Goal: Task Accomplishment & Management: Manage account settings

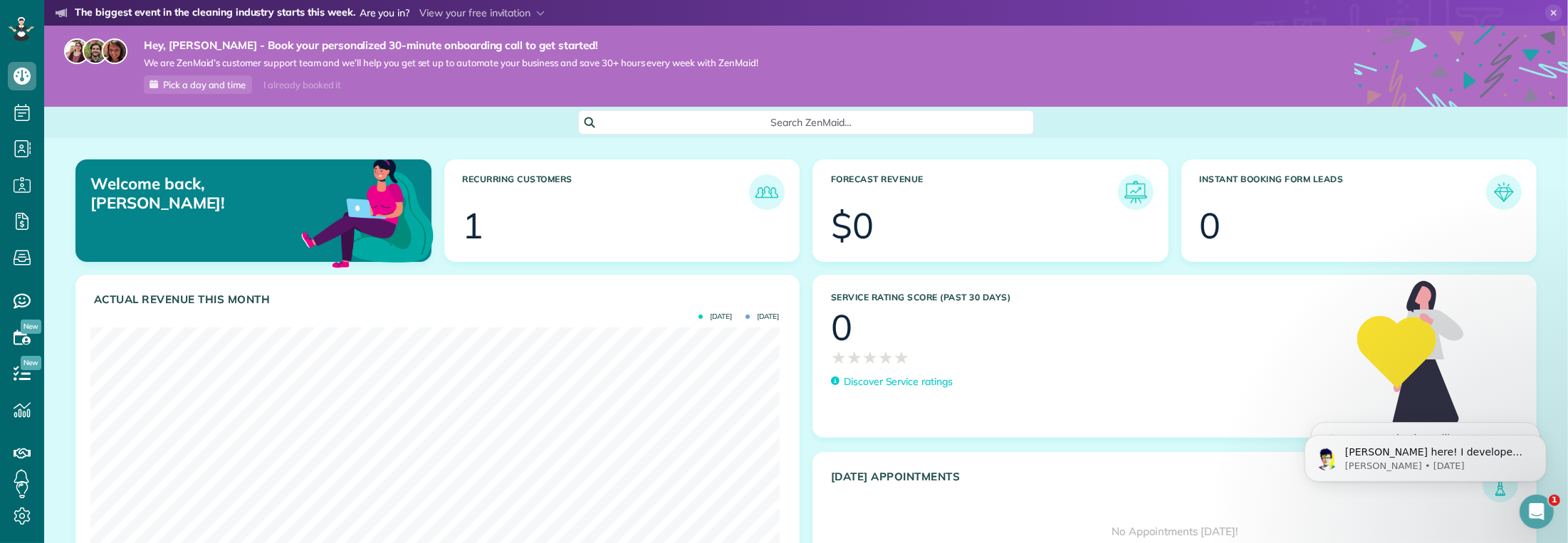
scroll to position [307, 690]
click at [1545, 434] on icon "Dismiss notification" at bounding box center [1542, 438] width 8 height 8
click at [1503, 455] on div "1 of 9 done • About 8 minutes left" at bounding box center [1437, 453] width 184 height 15
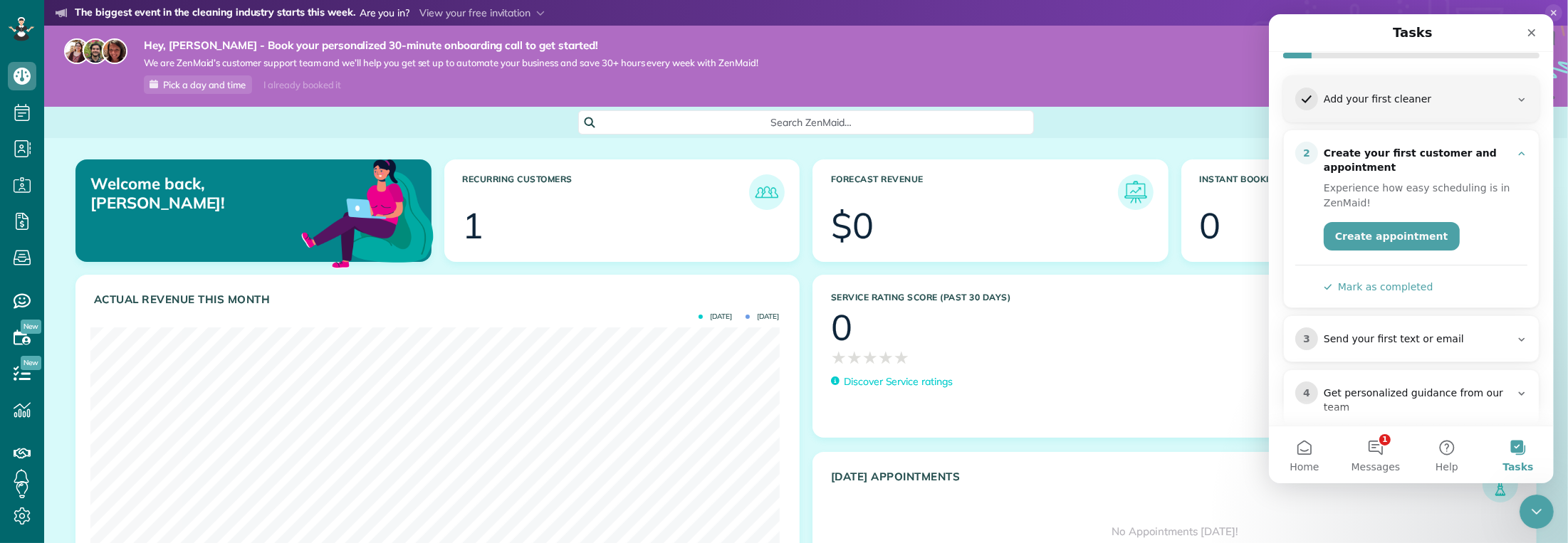
scroll to position [143, 0]
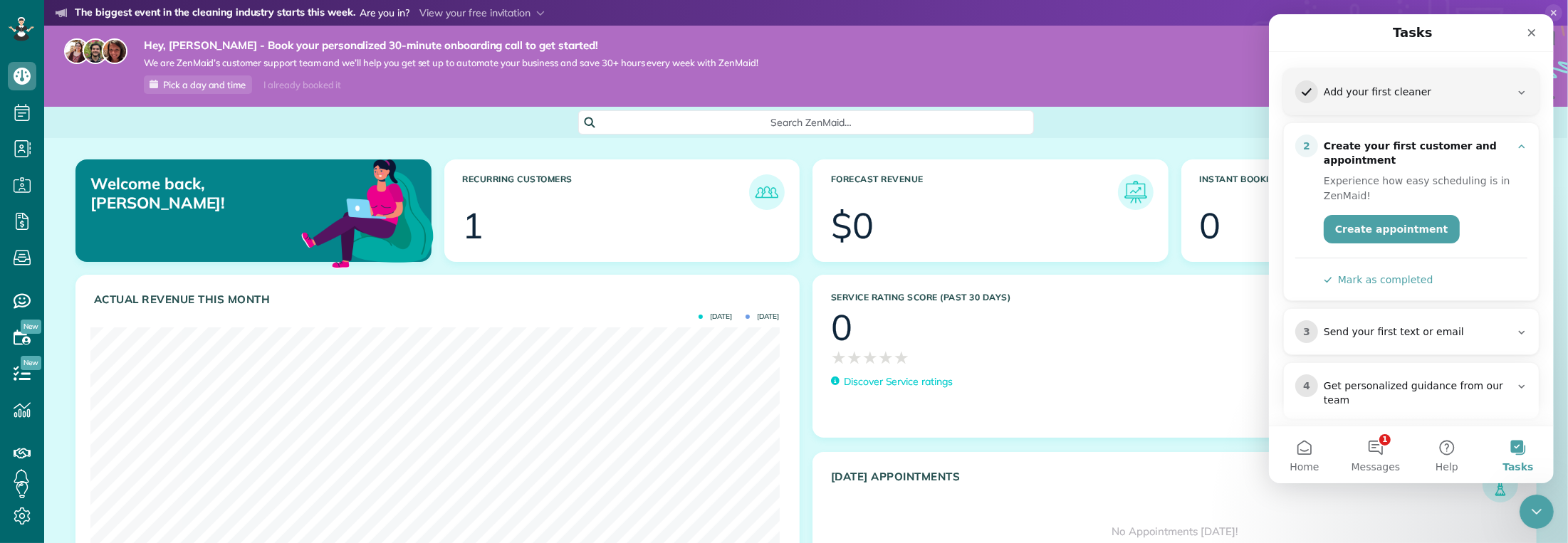
click at [1368, 275] on button "Mark as completed" at bounding box center [1377, 280] width 110 height 15
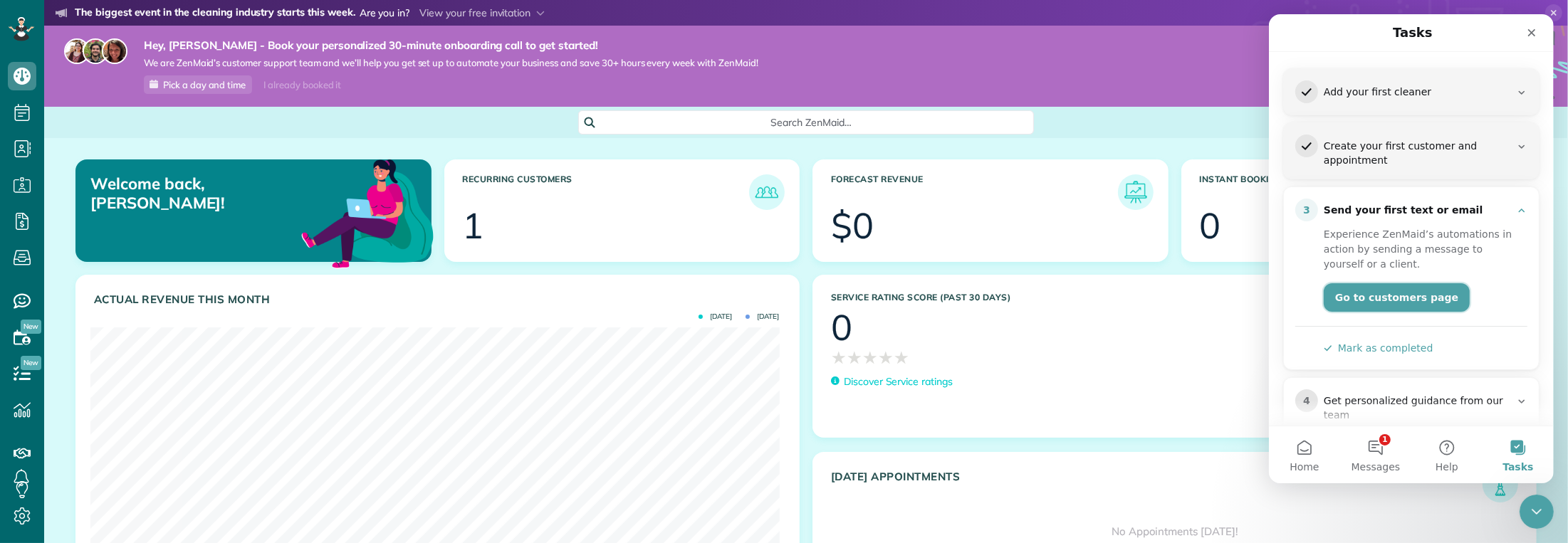
click at [1427, 291] on link "Go to customers page" at bounding box center [1396, 298] width 146 height 29
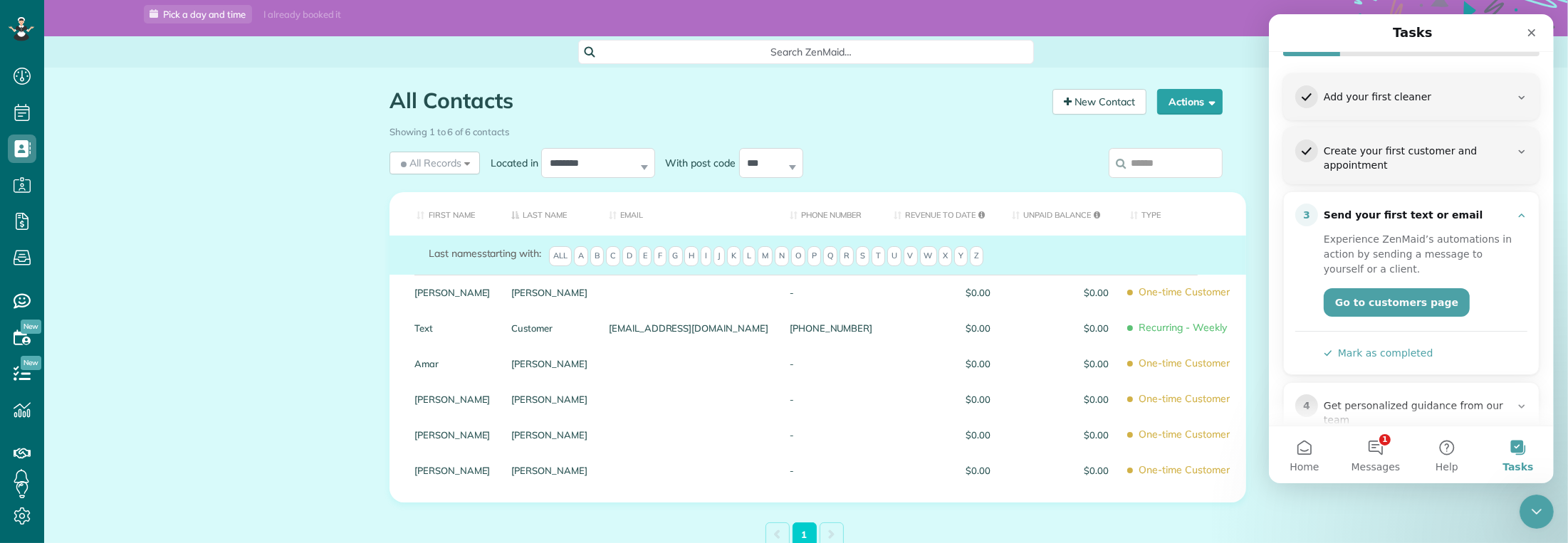
scroll to position [143, 0]
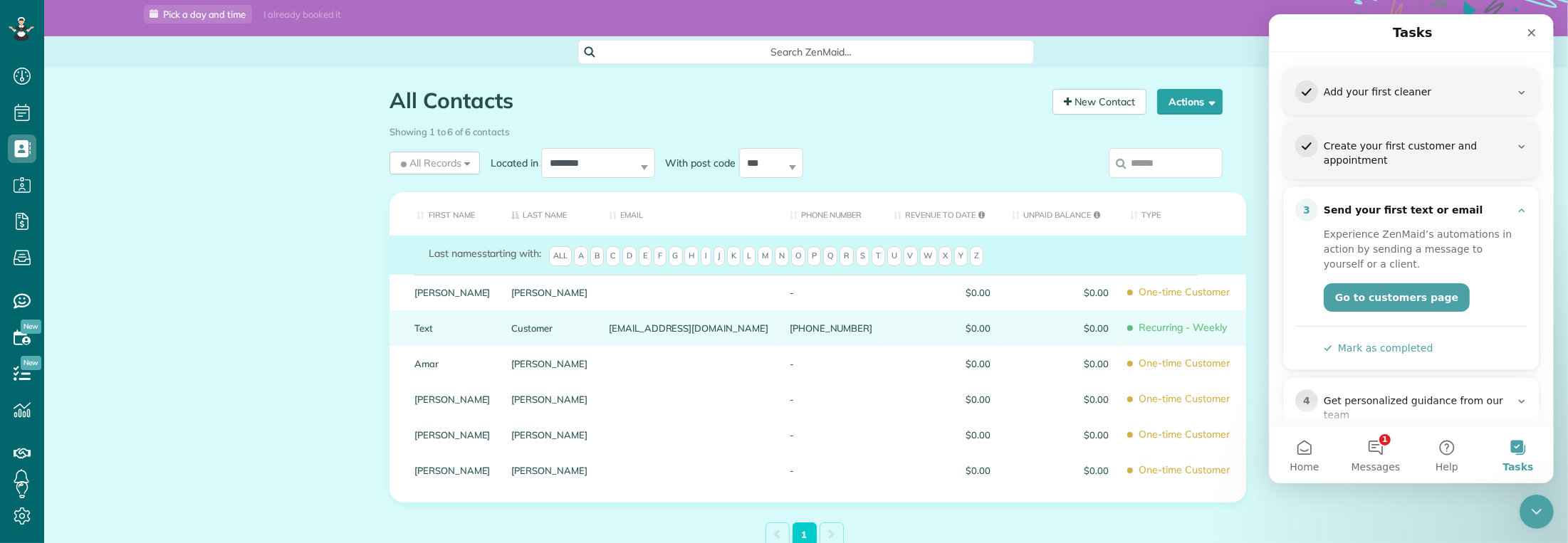
click at [1012, 324] on span "$0.00" at bounding box center [1060, 328] width 97 height 10
click at [1012, 326] on span "$0.00" at bounding box center [1060, 328] width 97 height 10
click at [558, 328] on link "Customer" at bounding box center [551, 328] width 76 height 10
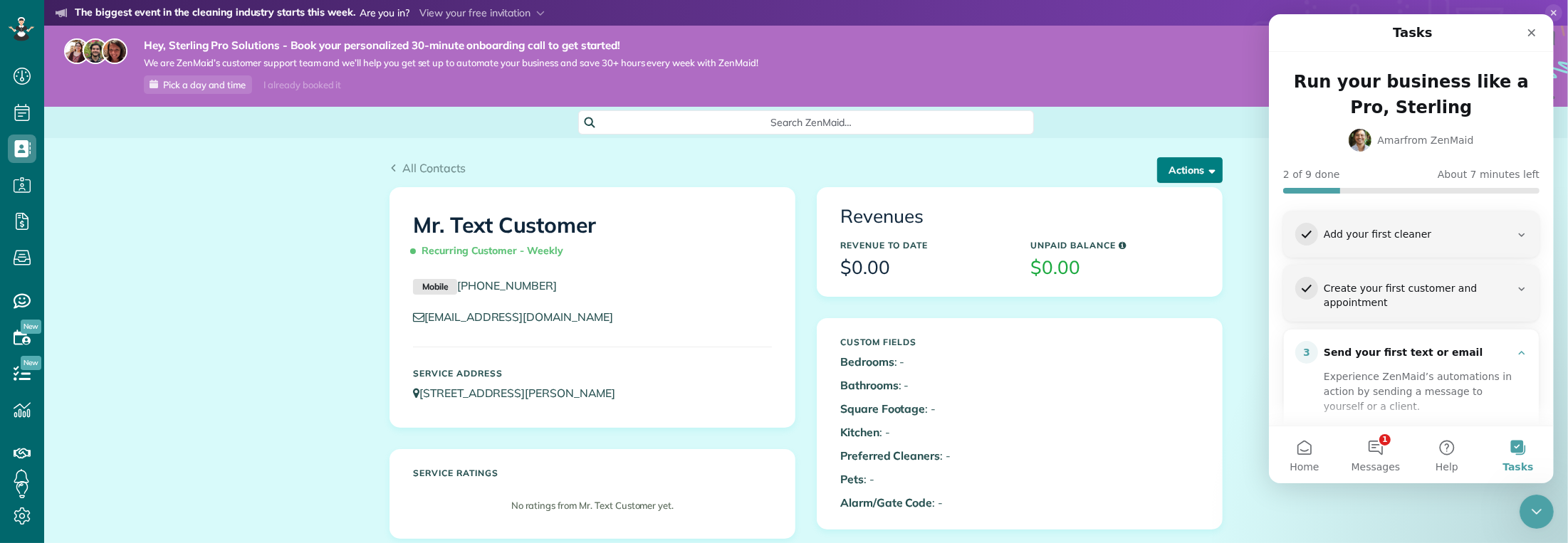
click at [1198, 173] on button "Actions" at bounding box center [1190, 170] width 66 height 26
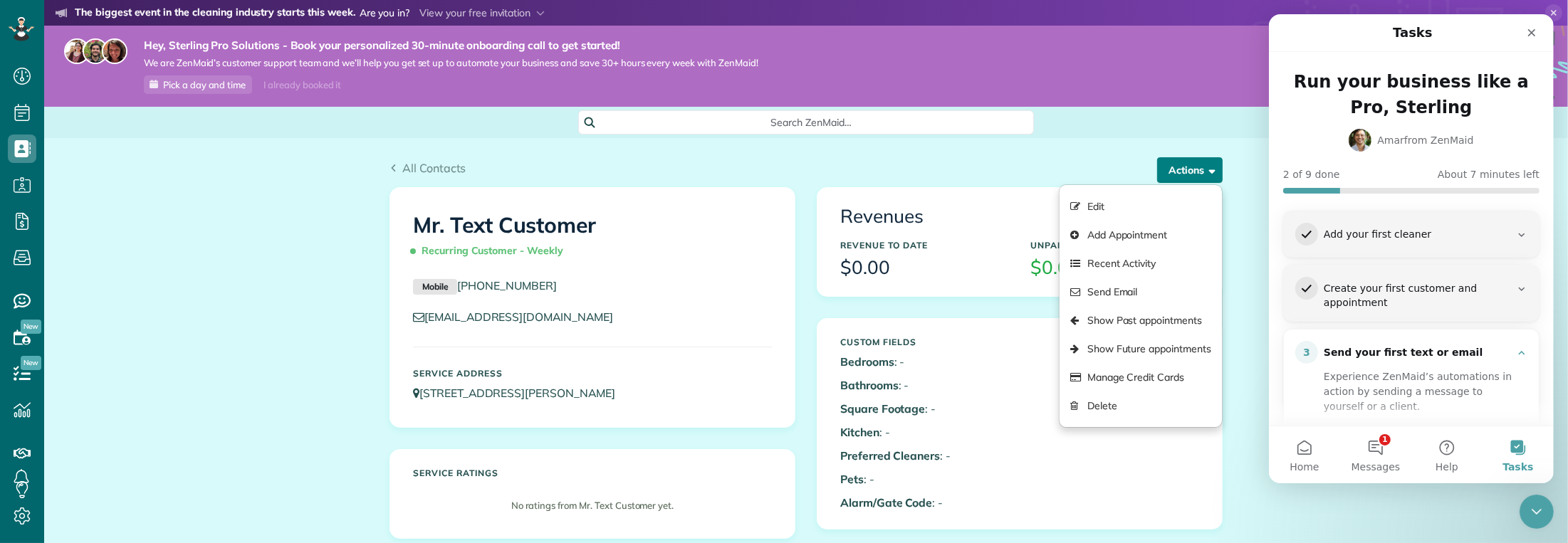
click at [1204, 173] on span "button" at bounding box center [1209, 170] width 10 height 10
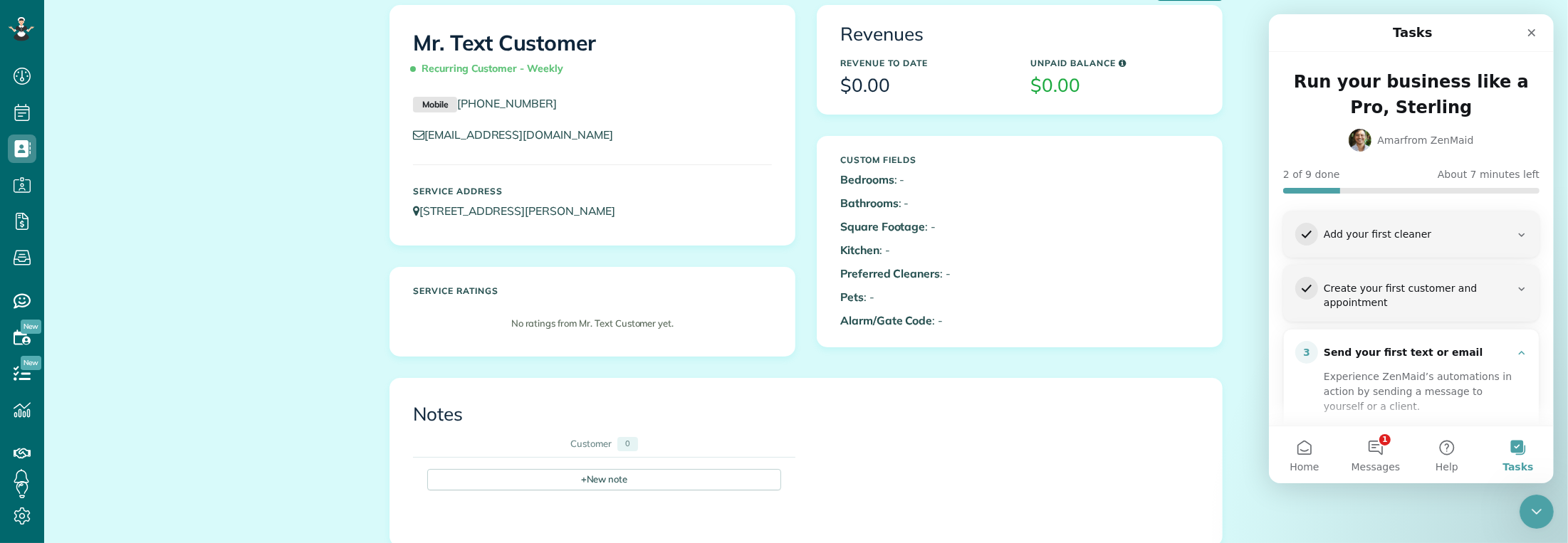
scroll to position [143, 0]
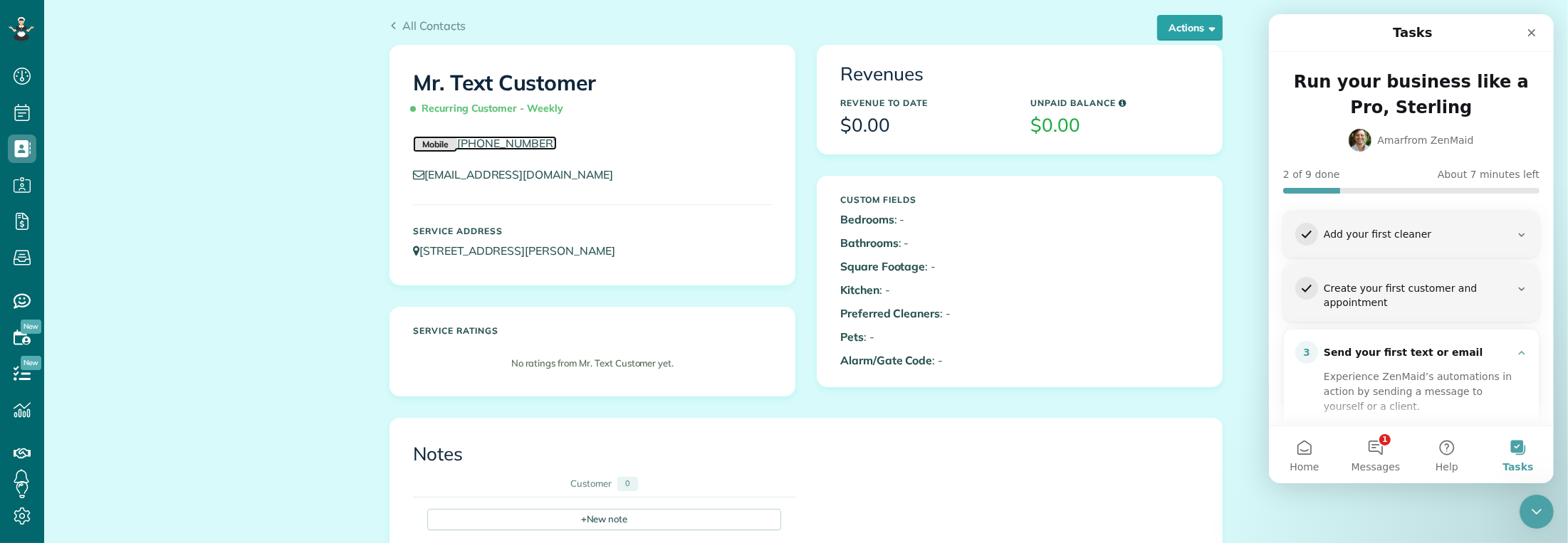
click at [487, 141] on link "Mobile (973) 307-0046" at bounding box center [485, 143] width 144 height 14
click at [1046, 259] on div "Custom Fields Bedrooms : - Bathrooms : - Square Footage : - Kitchen : - Preferr…" at bounding box center [1019, 281] width 380 height 188
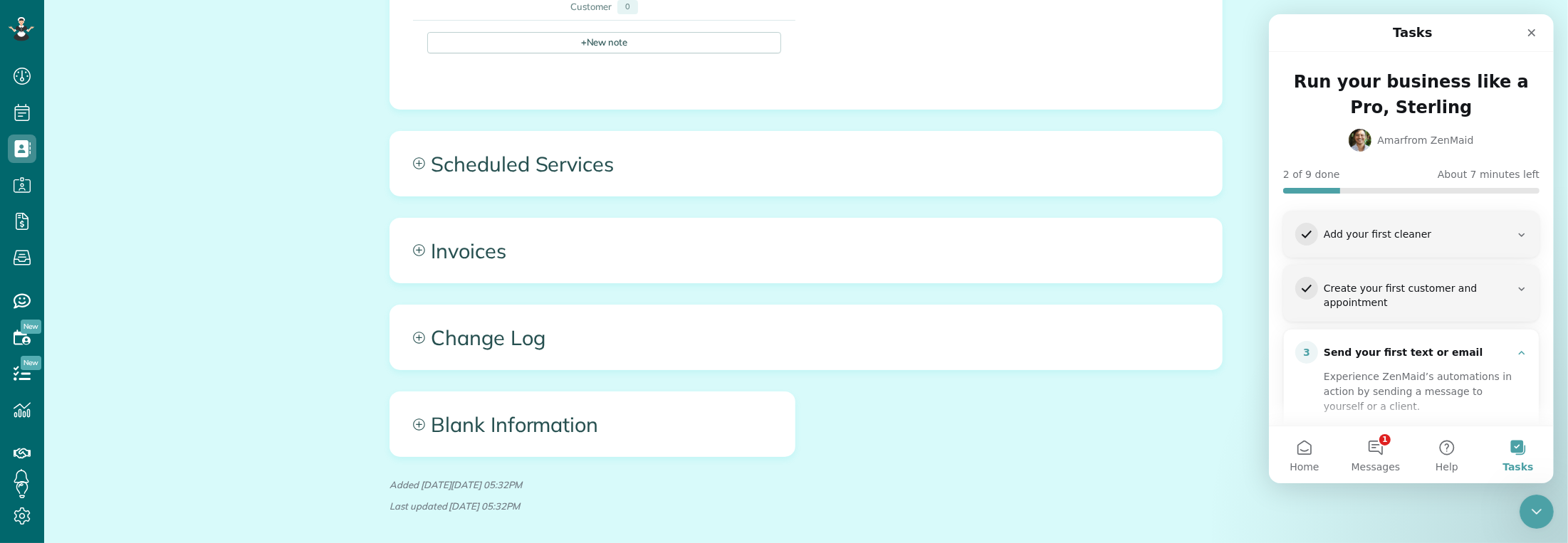
scroll to position [677, 0]
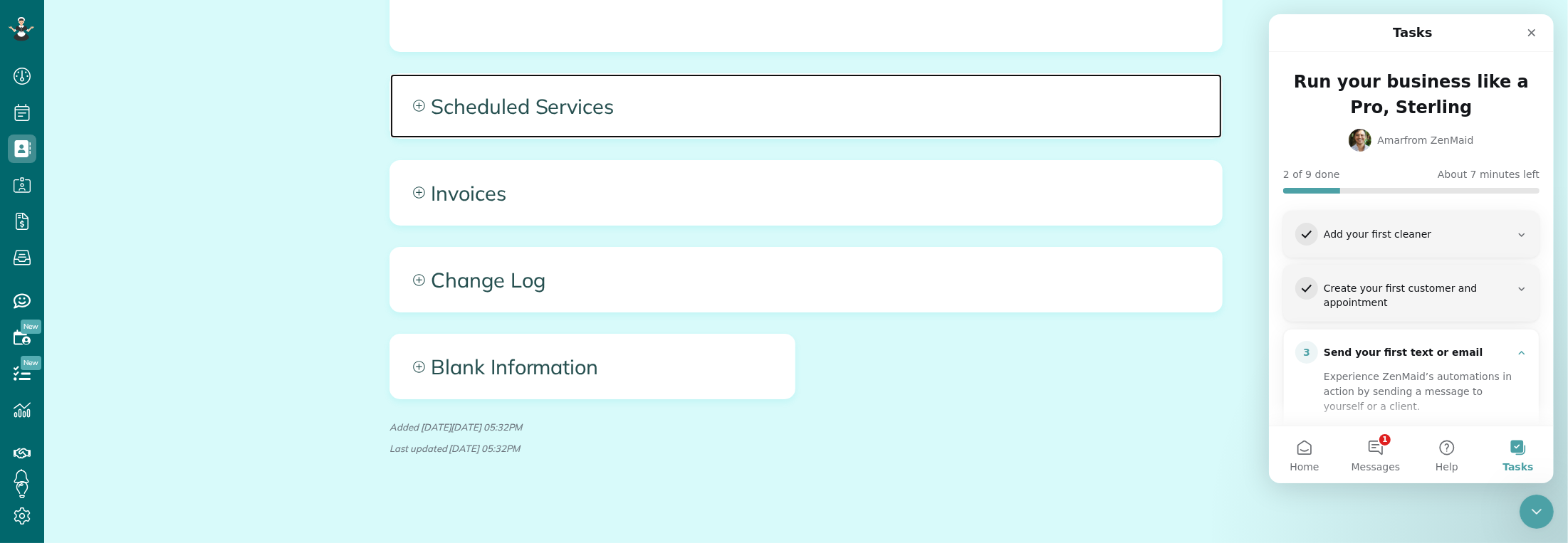
click at [420, 104] on span "Scheduled Services" at bounding box center [806, 106] width 832 height 64
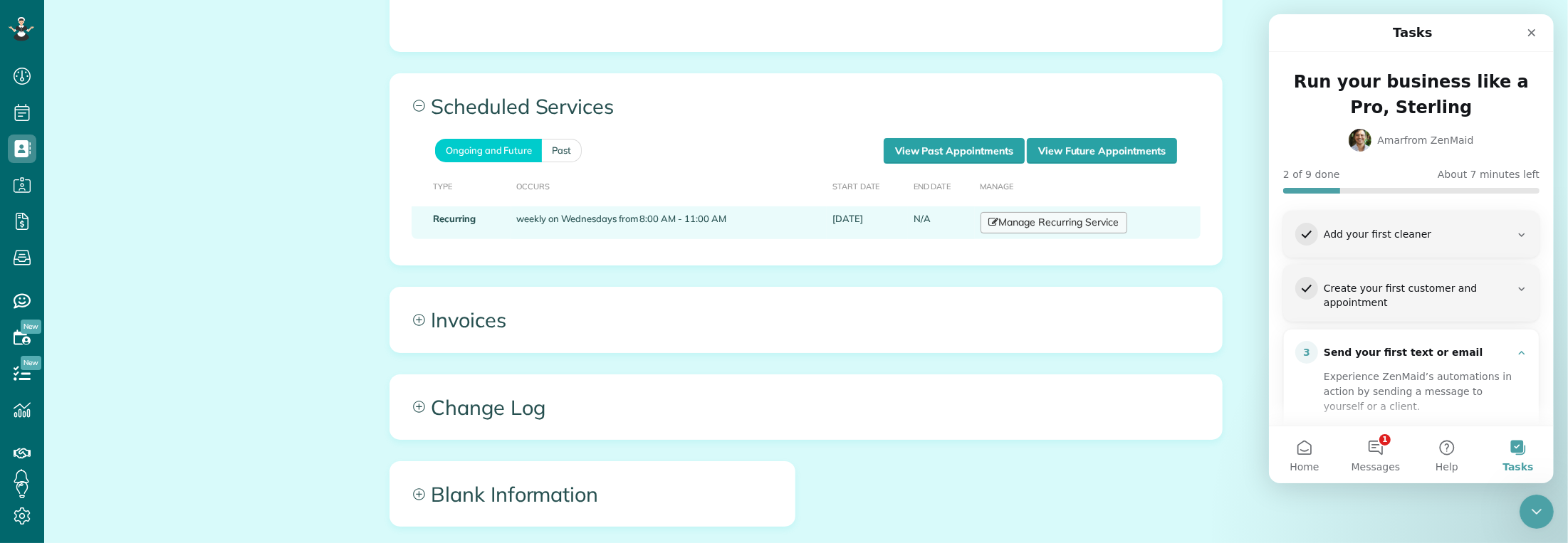
click at [1039, 222] on link "Manage Recurring Service" at bounding box center [1055, 223] width 147 height 21
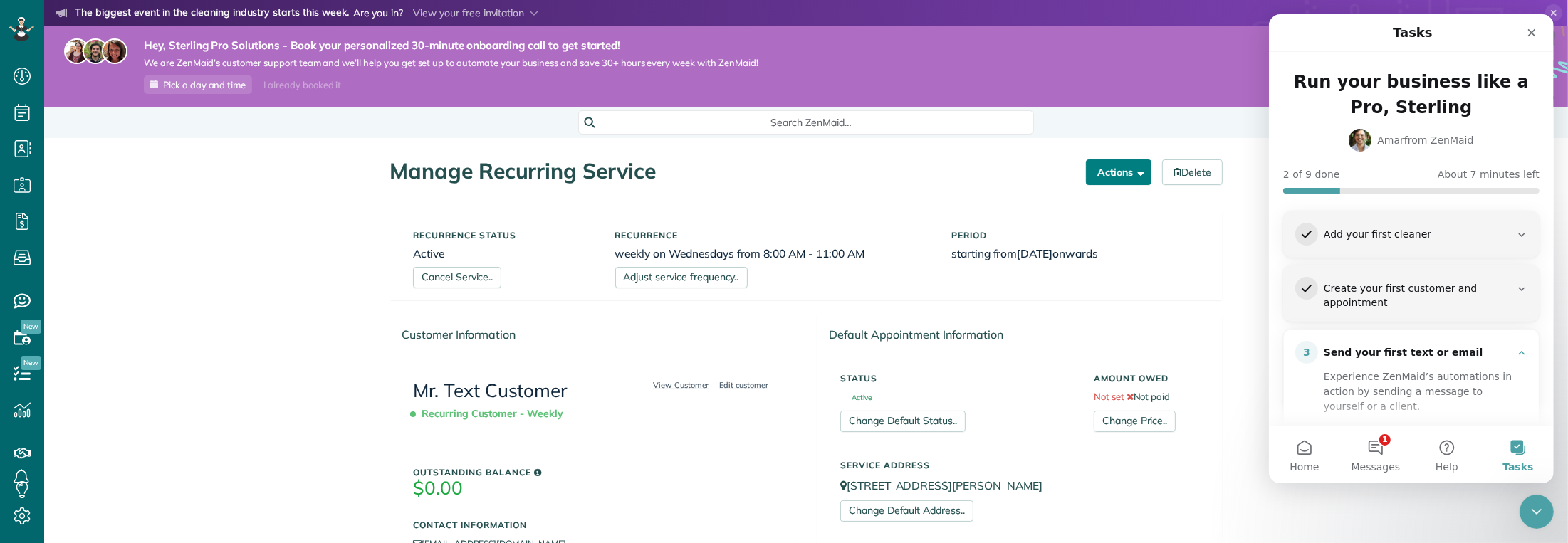
click at [1140, 177] on button "Actions" at bounding box center [1118, 171] width 66 height 26
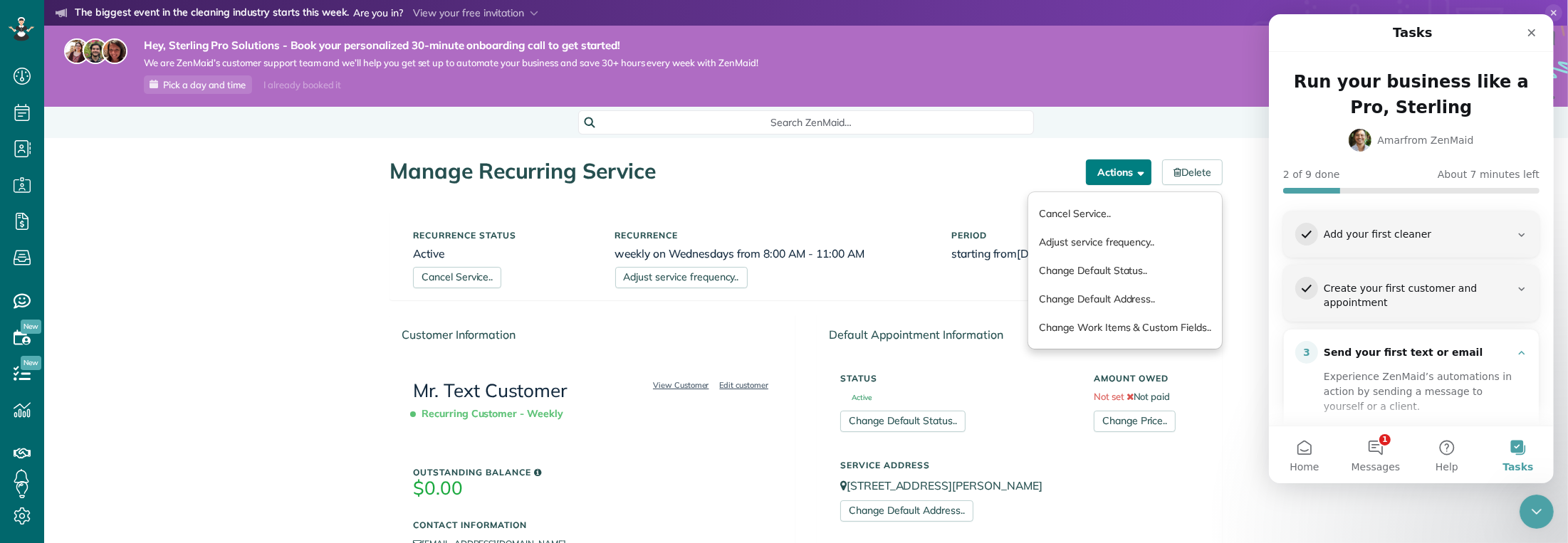
click at [1140, 176] on button "Actions" at bounding box center [1118, 171] width 66 height 26
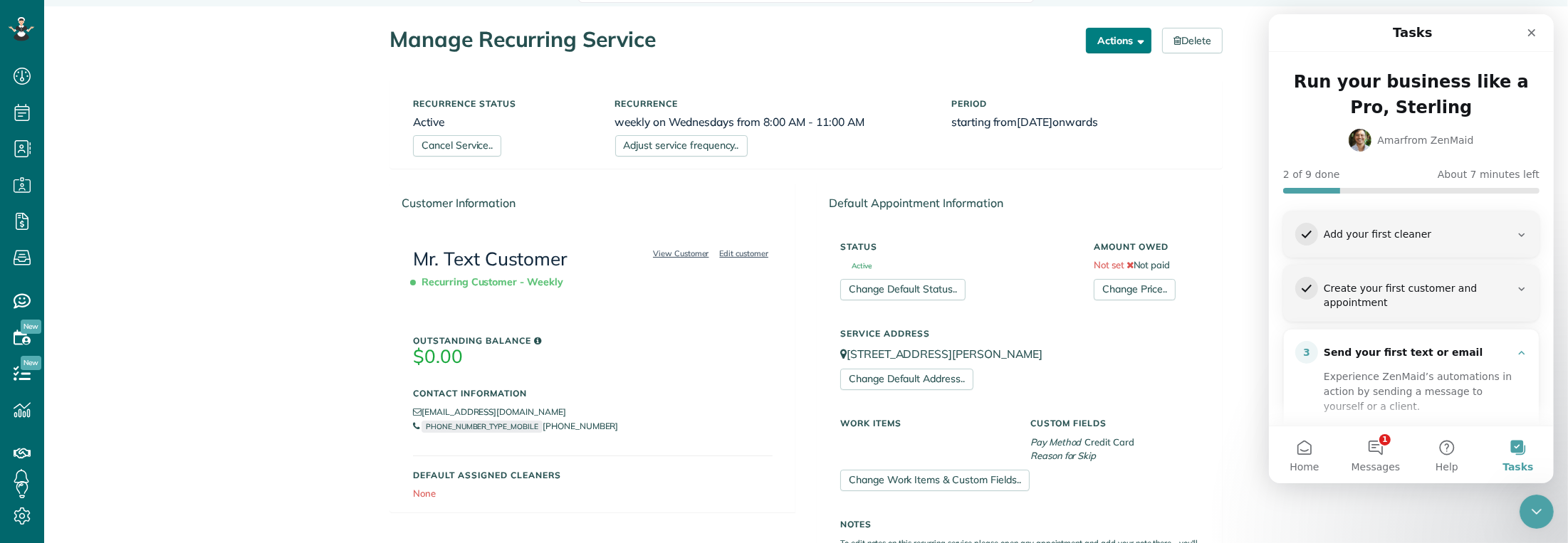
scroll to position [143, 0]
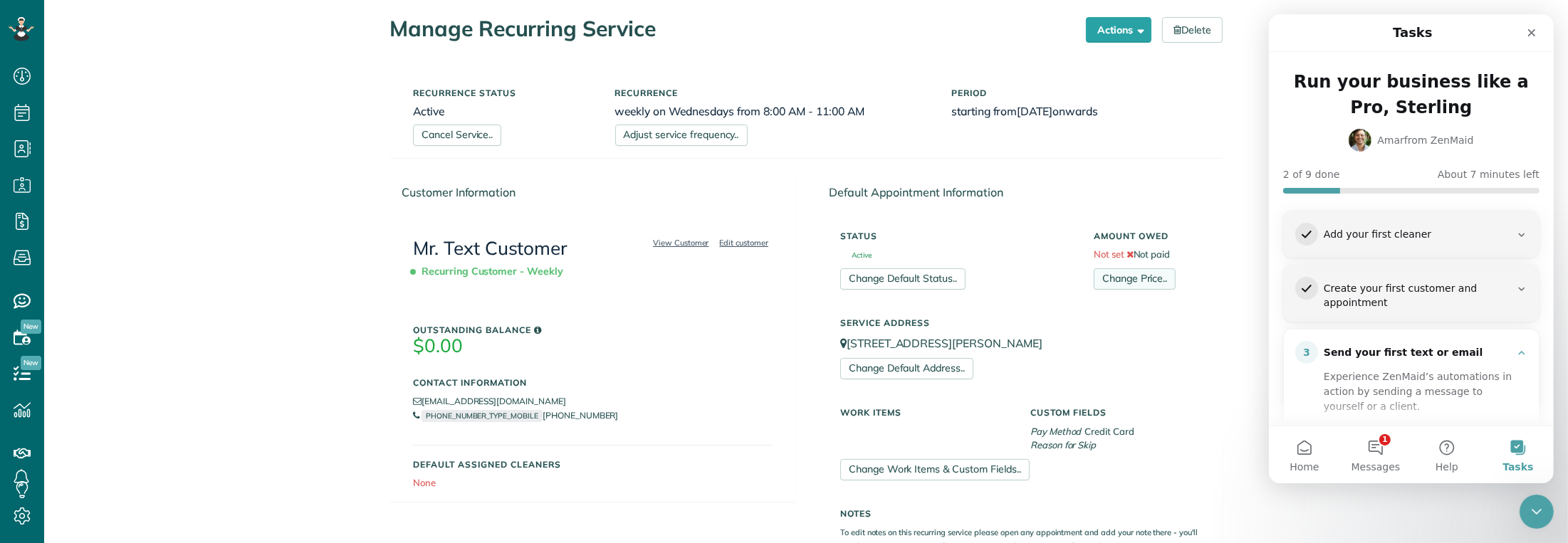
click at [1138, 278] on link "Change Price.." at bounding box center [1135, 279] width 82 height 21
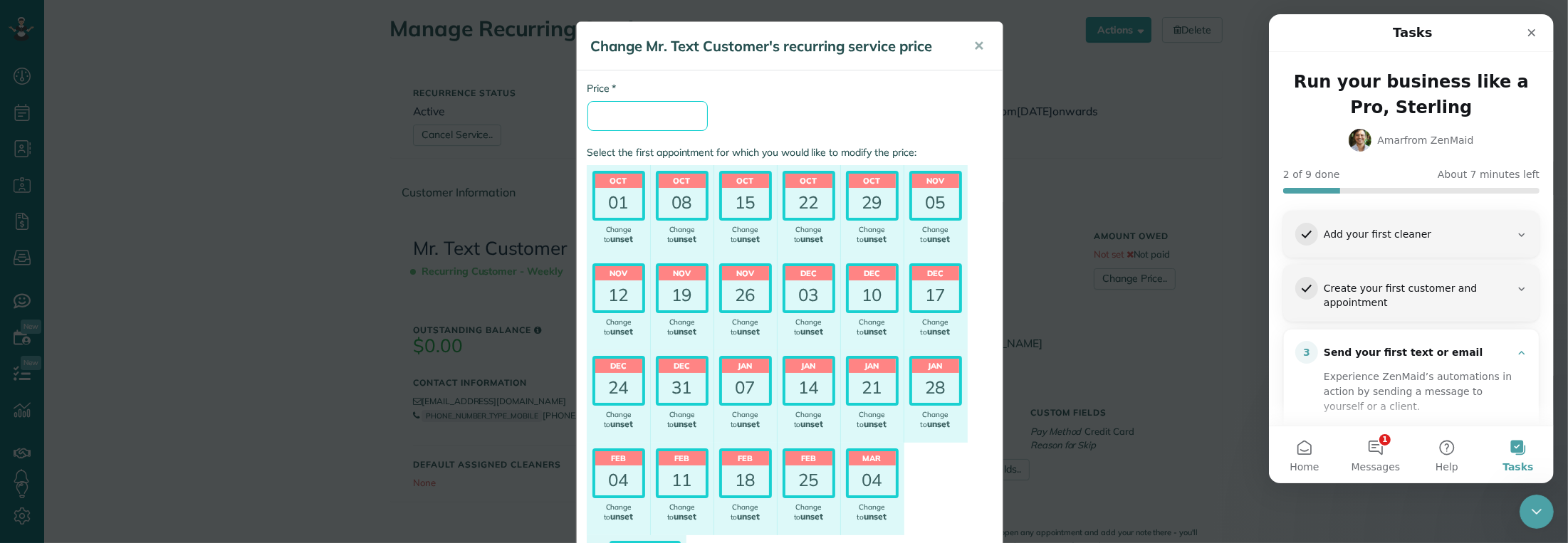
click at [620, 117] on input "* Price" at bounding box center [648, 115] width 120 height 30
type input "***"
click at [913, 123] on div "* Price *** Select the first appointment for which you would like to modify the…" at bounding box center [790, 354] width 426 height 547
click at [619, 196] on div "01" at bounding box center [618, 202] width 47 height 30
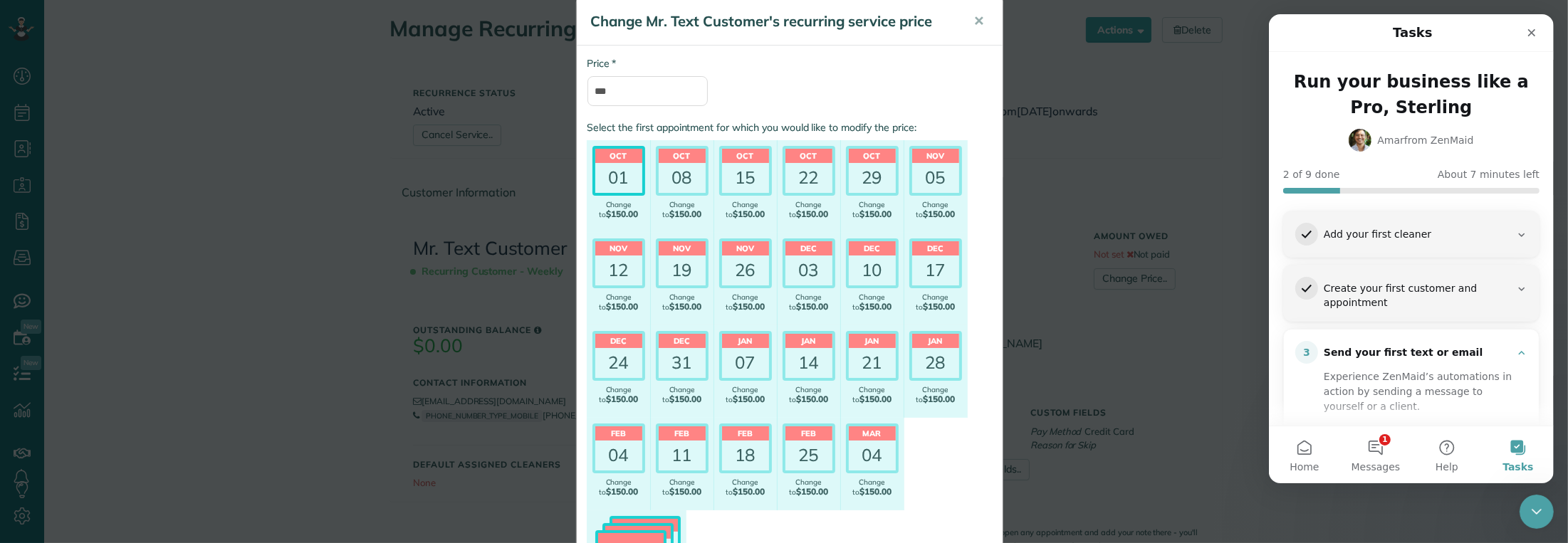
scroll to position [166, 0]
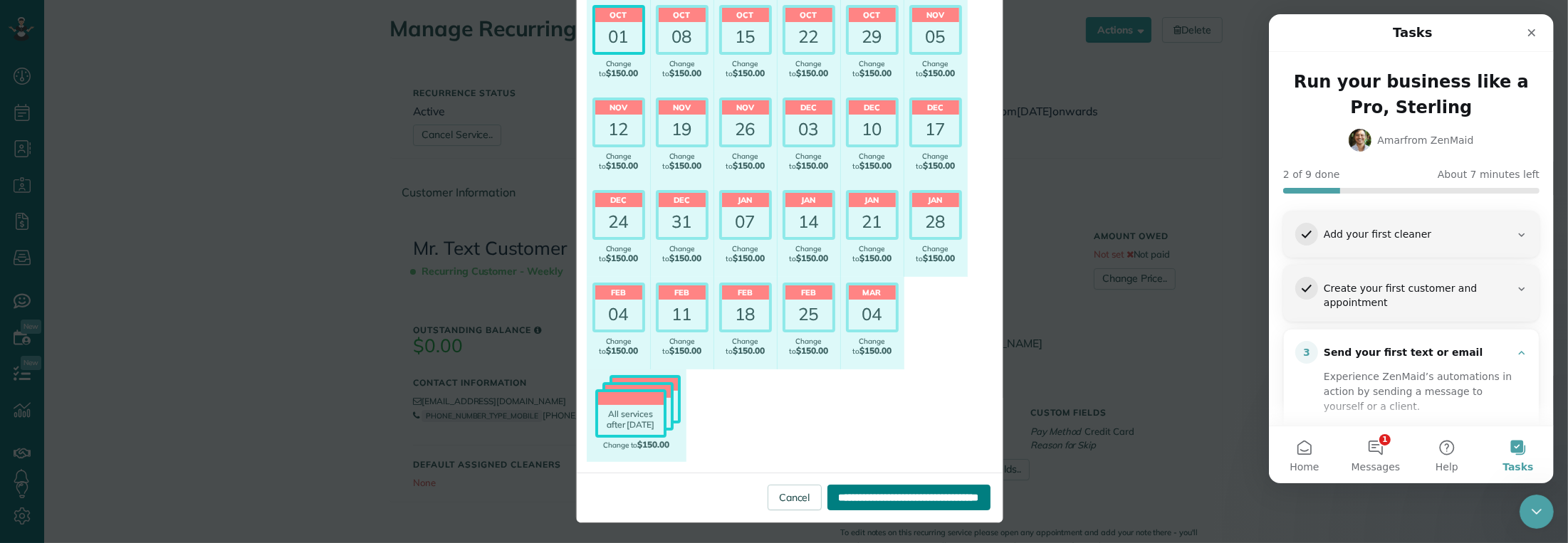
click at [911, 498] on input "**********" at bounding box center [909, 497] width 163 height 26
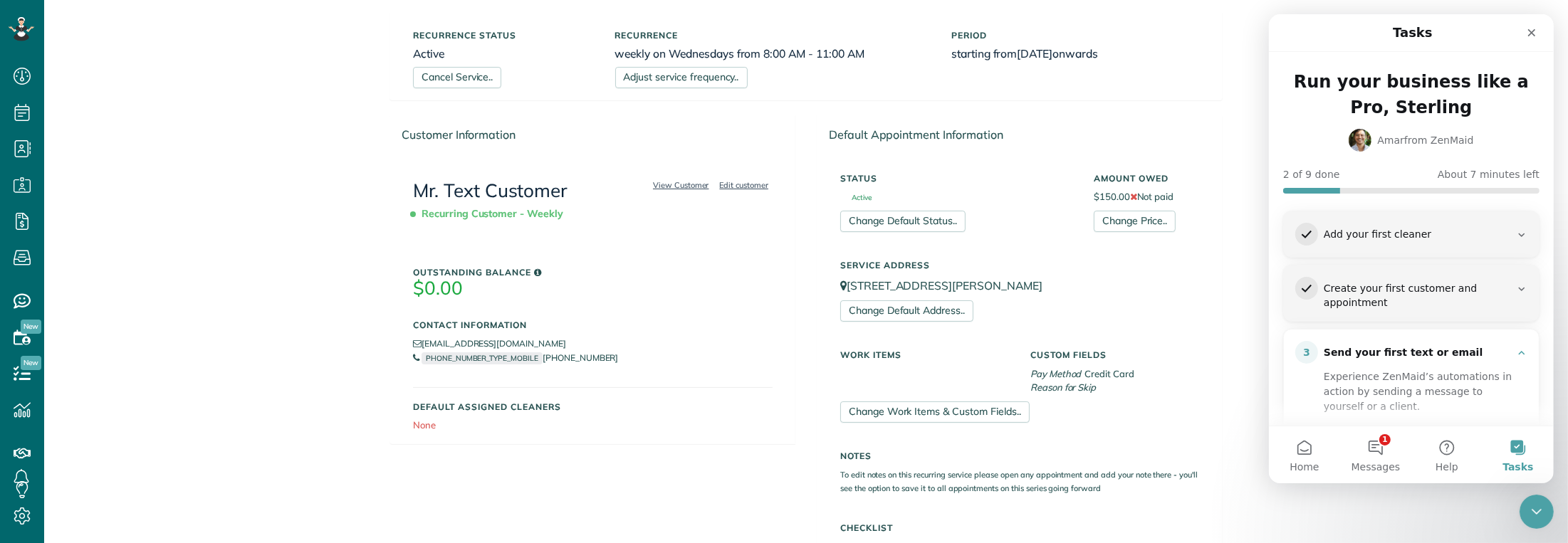
scroll to position [640, 0]
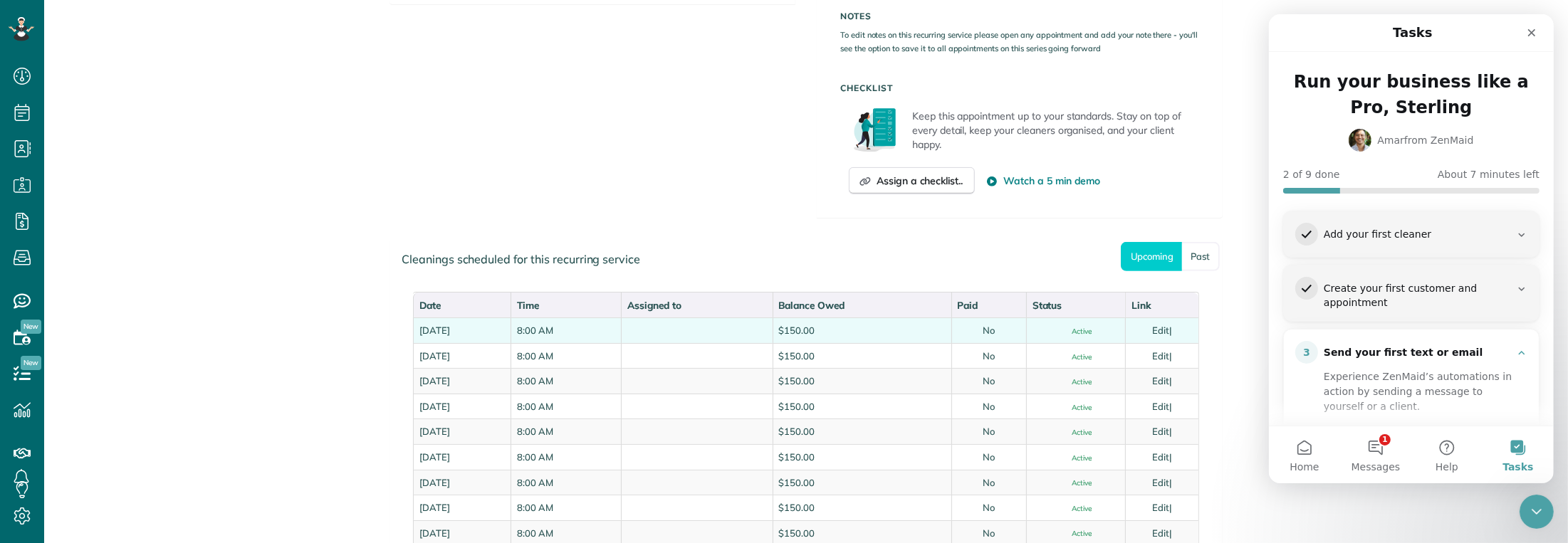
click at [772, 323] on td at bounding box center [696, 330] width 151 height 26
click at [1160, 328] on link "Edit" at bounding box center [1161, 331] width 17 height 11
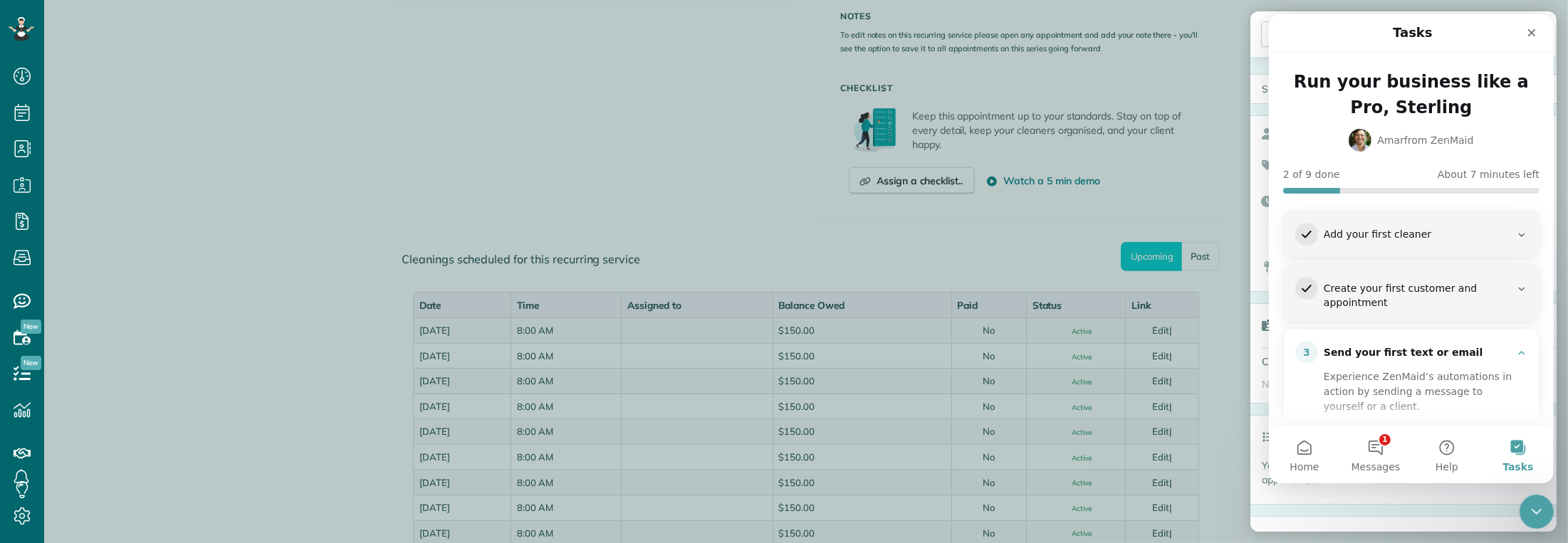
drag, startPoint x: 1457, startPoint y: 45, endPoint x: 1442, endPoint y: 50, distance: 15.8
click at [1442, 50] on nav "Tasks" at bounding box center [1411, 33] width 285 height 38
click at [1527, 31] on icon "Close" at bounding box center [1532, 32] width 11 height 11
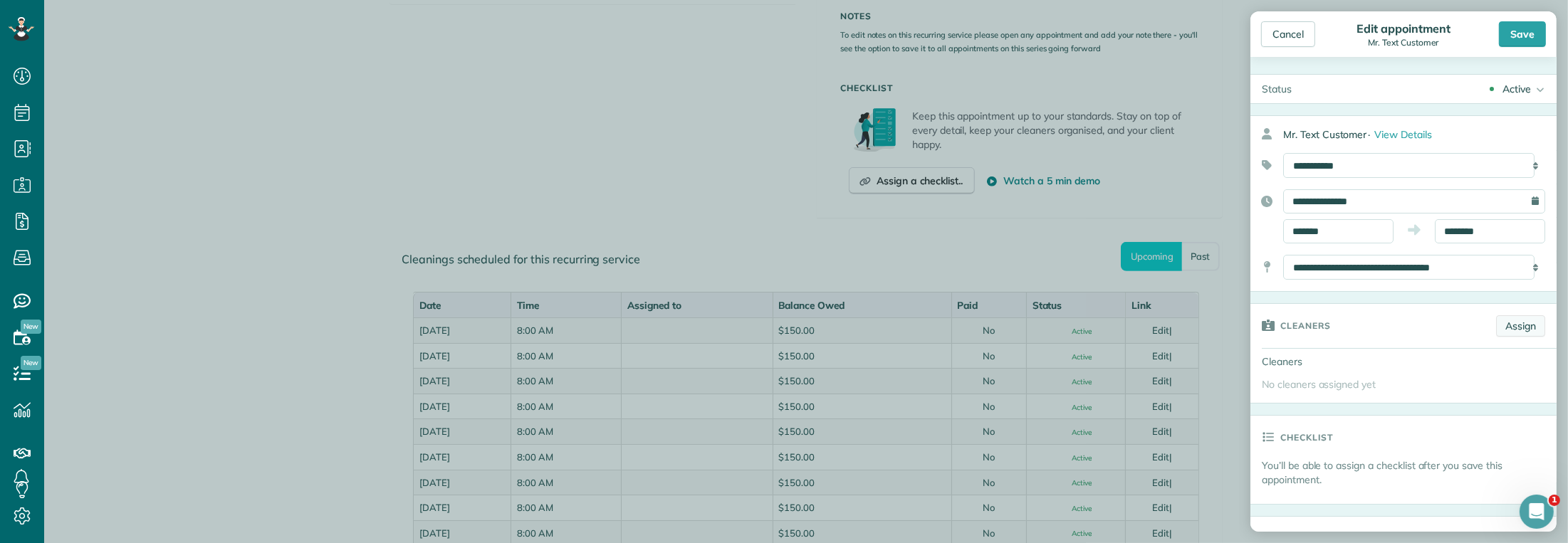
click at [1526, 327] on link "Assign" at bounding box center [1521, 326] width 50 height 21
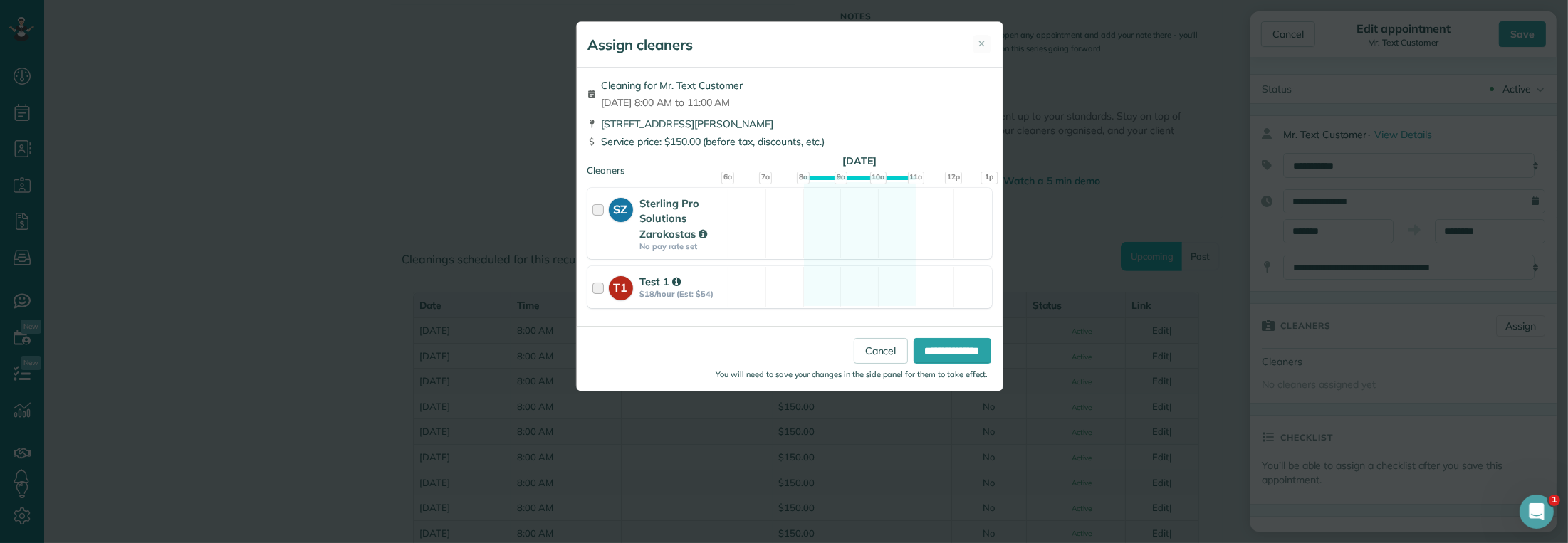
click at [593, 287] on div at bounding box center [600, 288] width 16 height 27
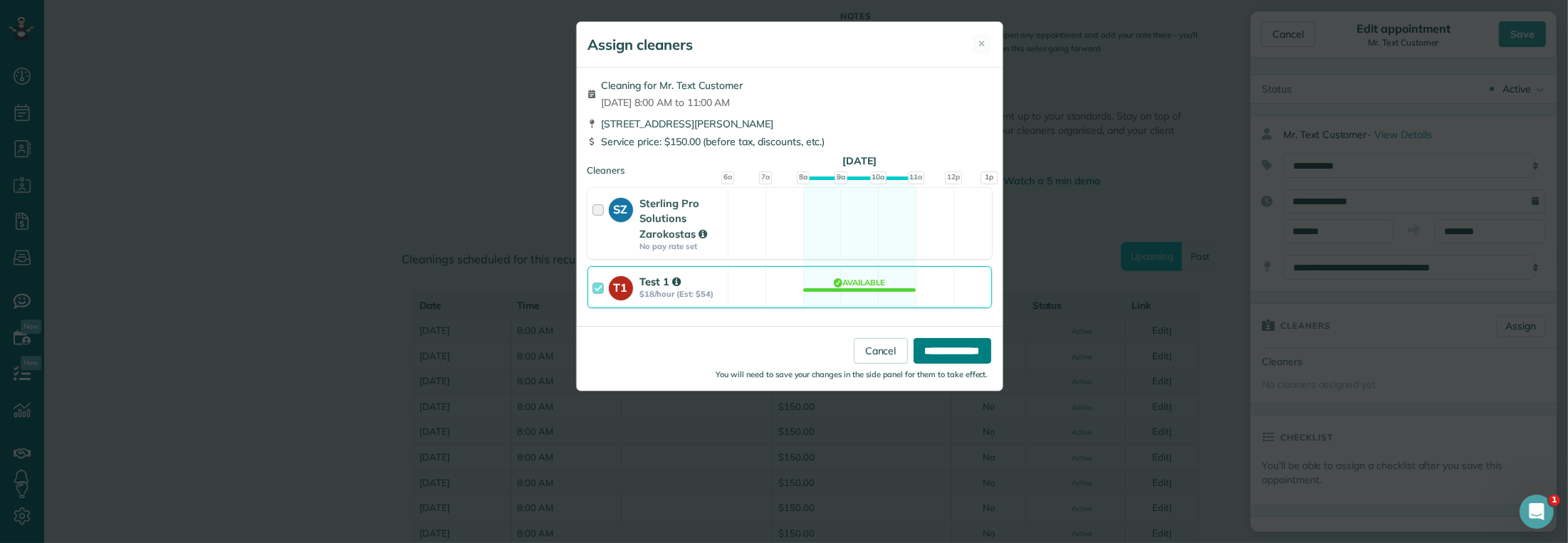
click at [963, 352] on input "**********" at bounding box center [952, 351] width 77 height 26
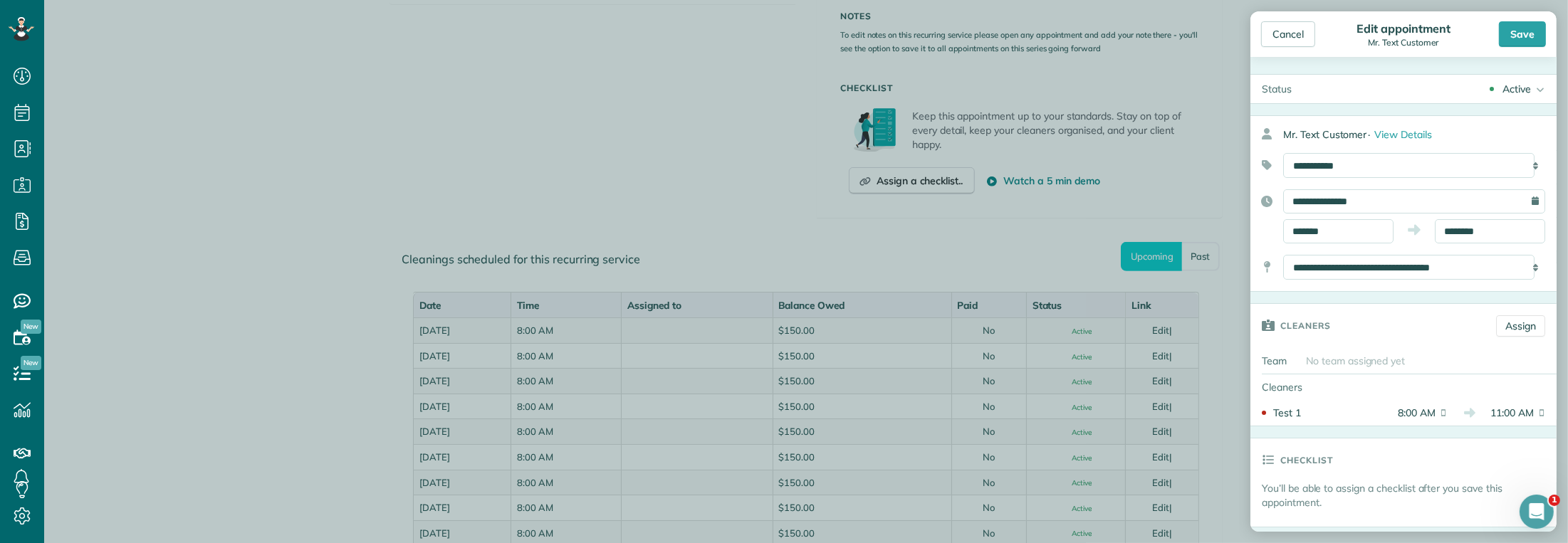
click at [1523, 38] on div "Save" at bounding box center [1522, 33] width 47 height 26
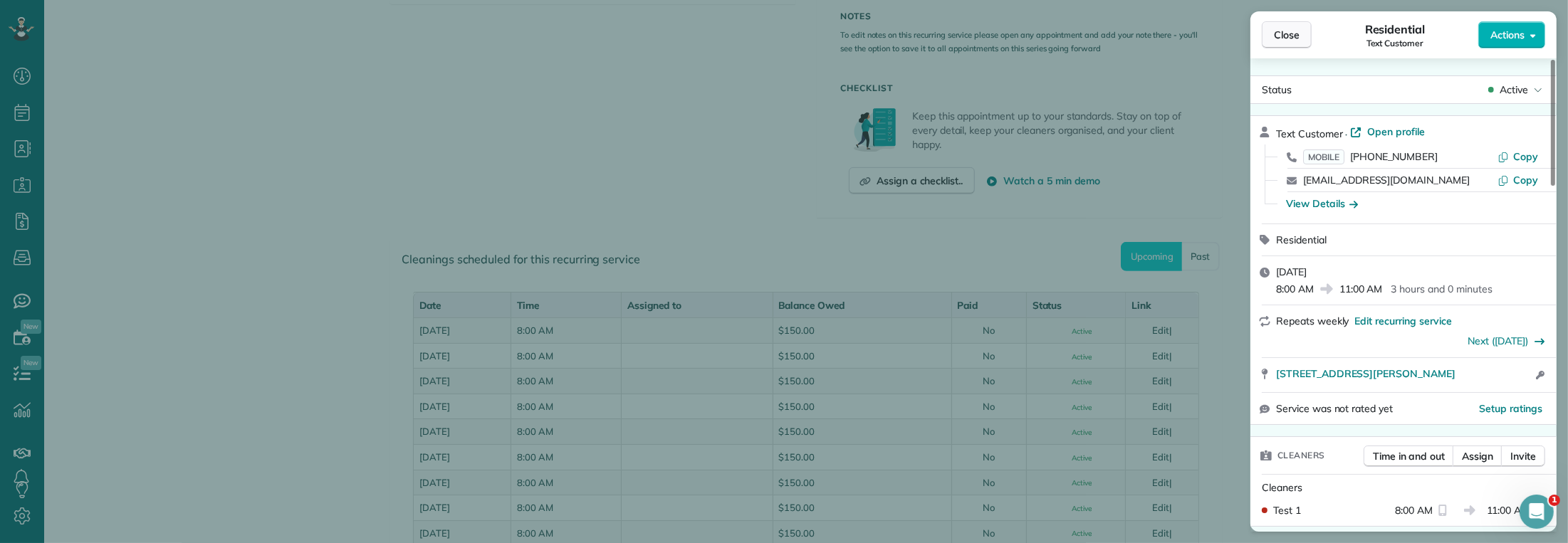
click at [1282, 32] on span "Close" at bounding box center [1287, 34] width 26 height 14
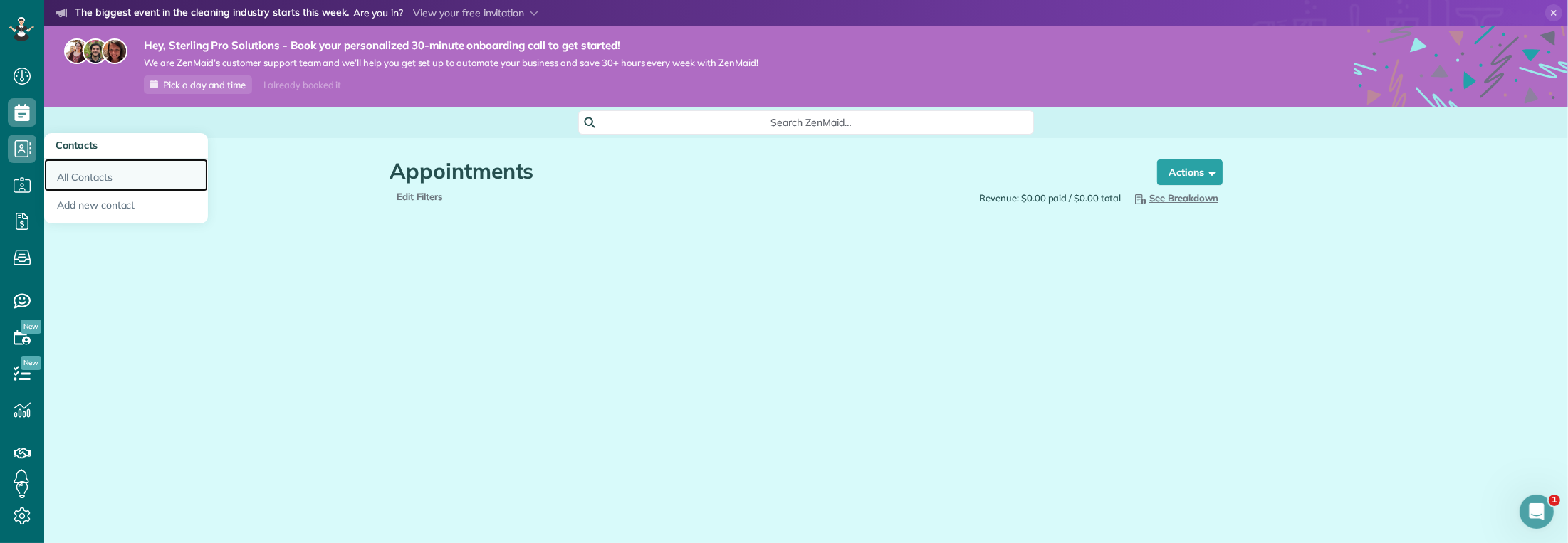
click at [72, 171] on link "All Contacts" at bounding box center [126, 175] width 164 height 32
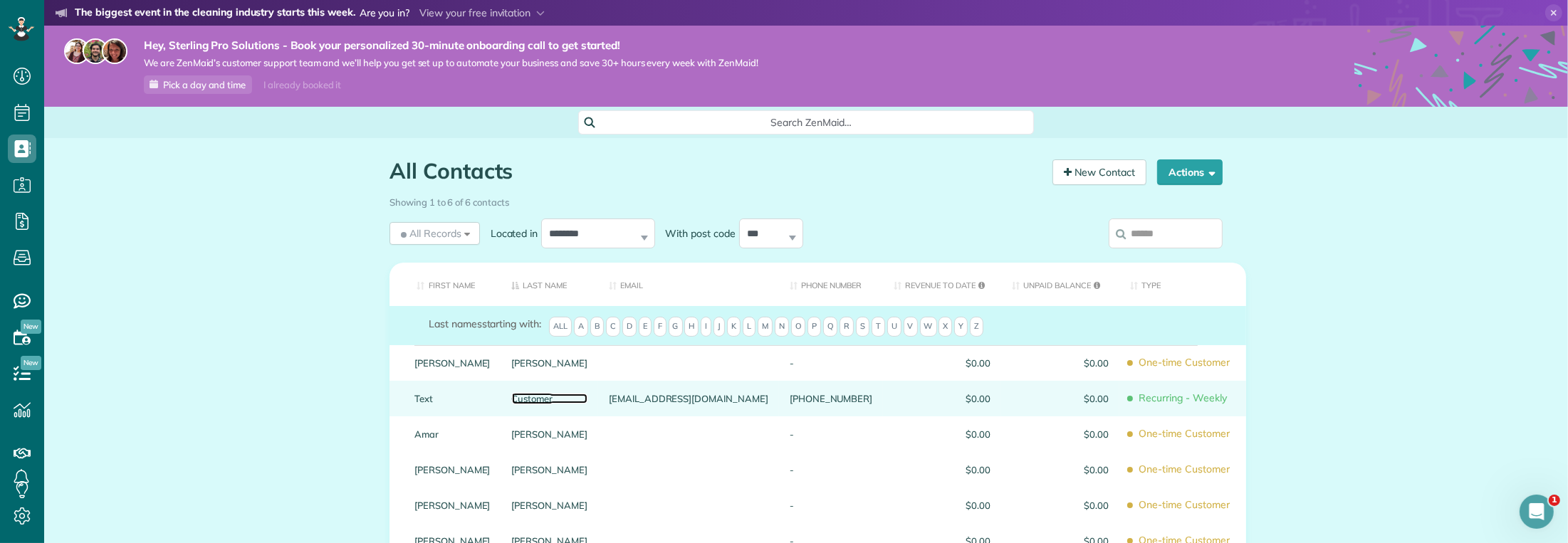
click at [558, 398] on link "Customer" at bounding box center [551, 398] width 76 height 10
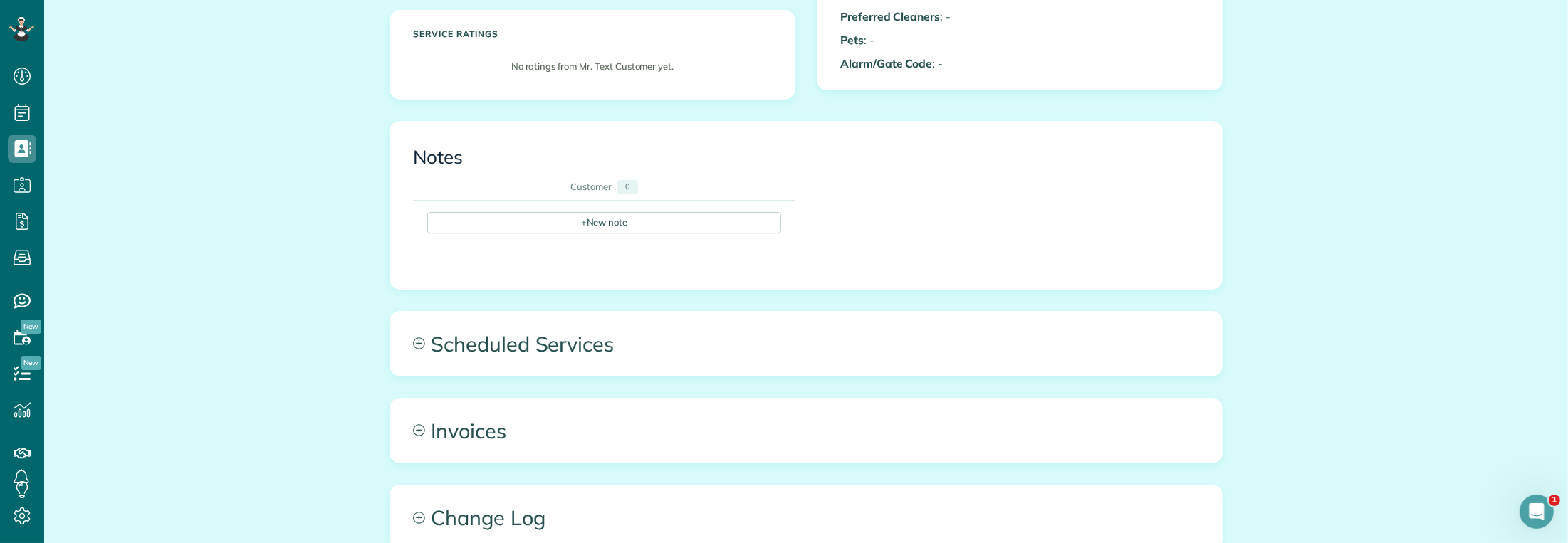
scroll to position [498, 0]
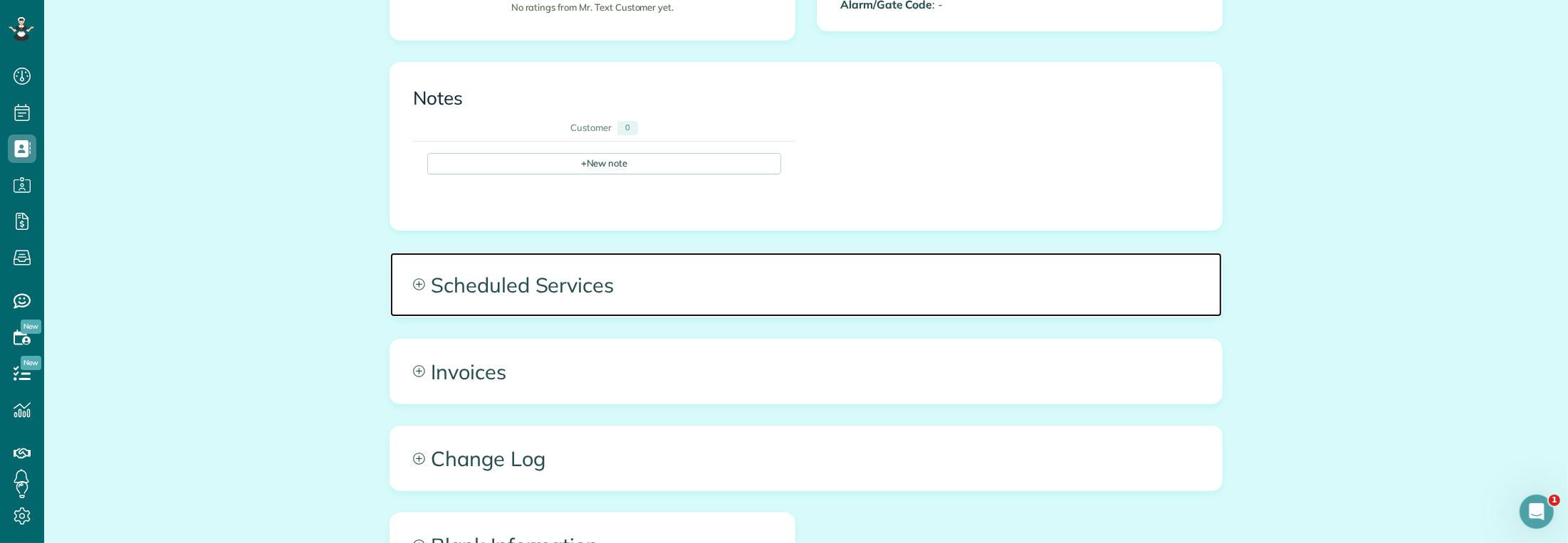
click at [413, 284] on icon at bounding box center [419, 284] width 12 height 12
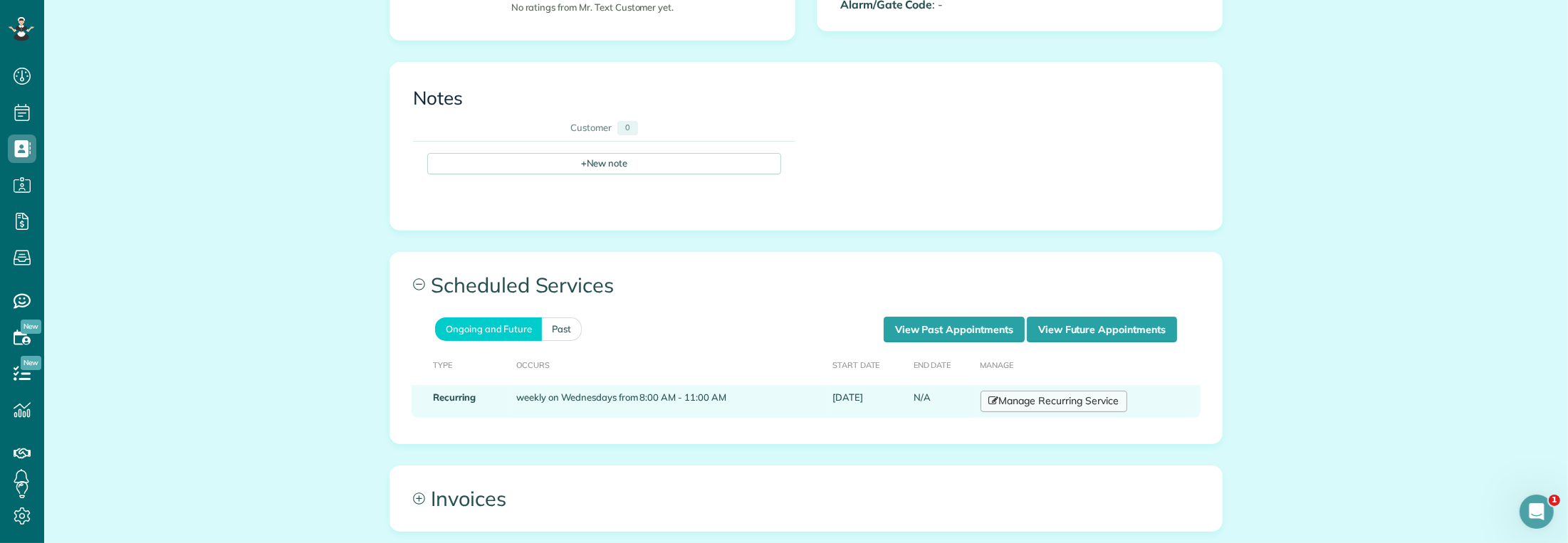
click at [1039, 396] on link "Manage Recurring Service" at bounding box center [1055, 401] width 147 height 21
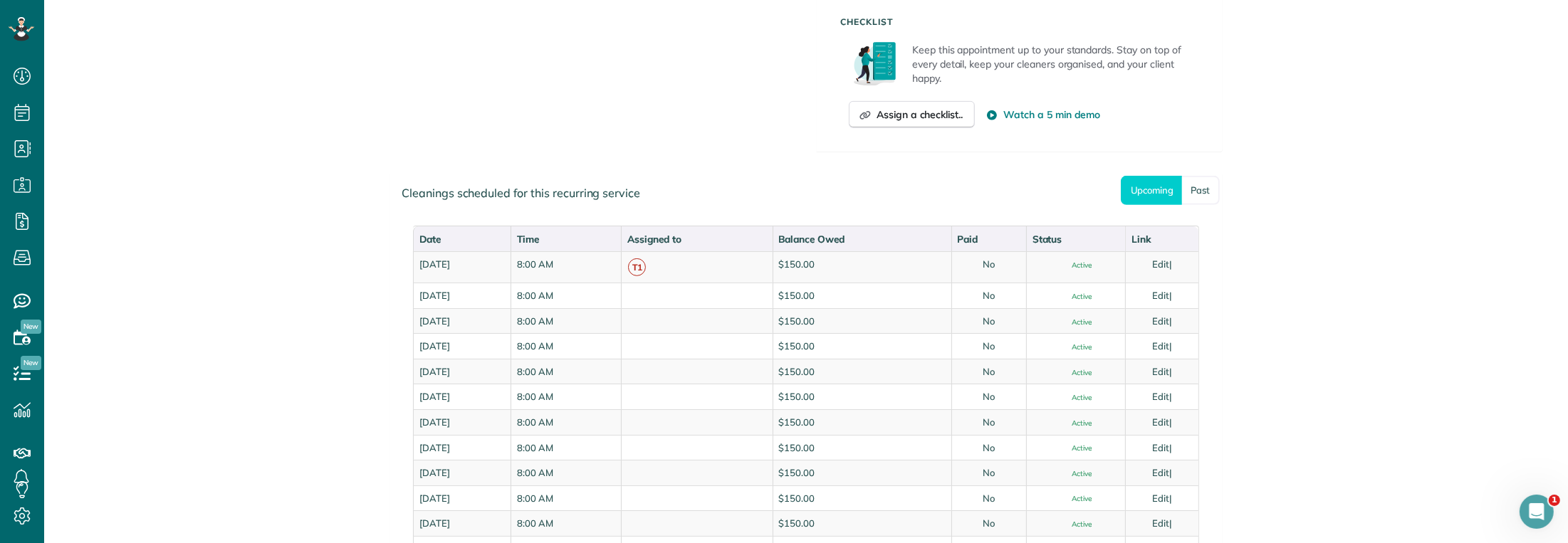
scroll to position [713, 0]
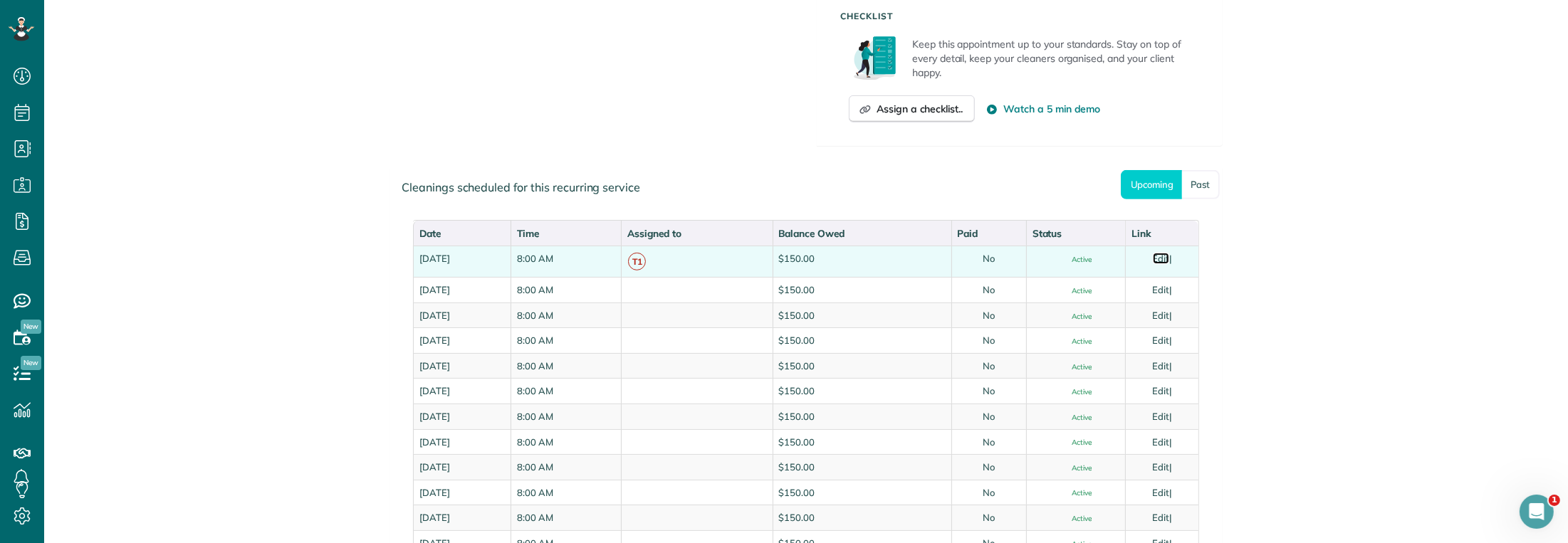
click at [1161, 256] on link "Edit" at bounding box center [1161, 258] width 17 height 11
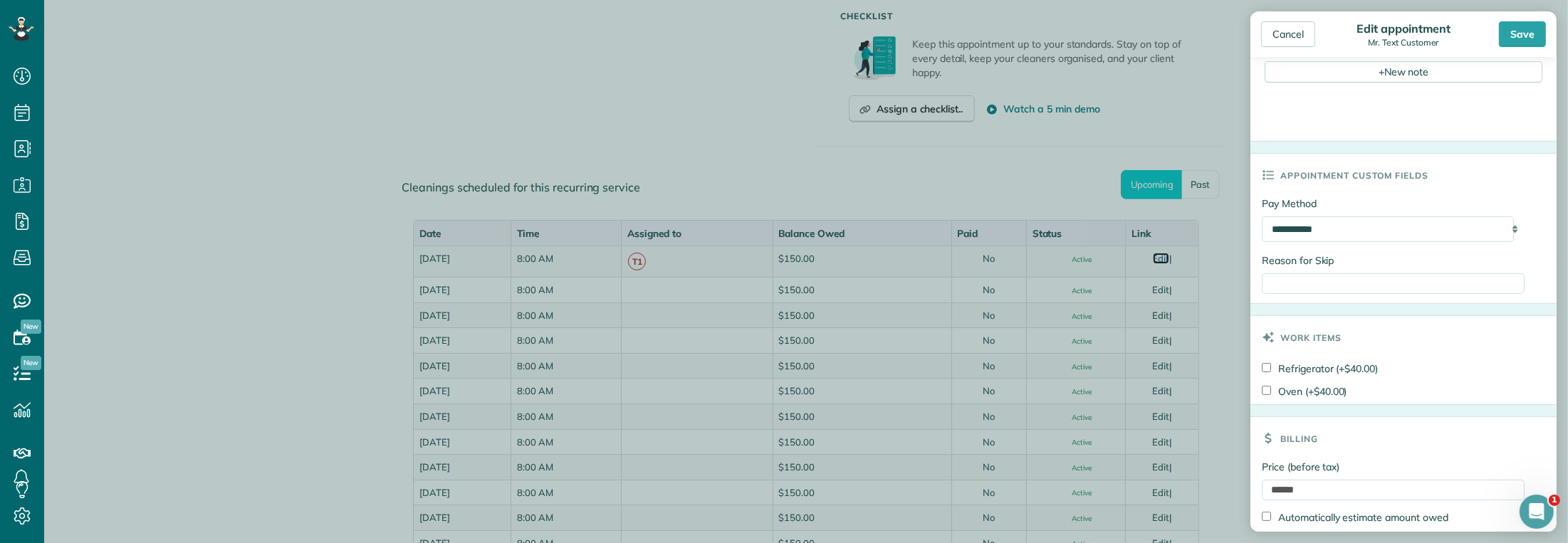
scroll to position [607, 0]
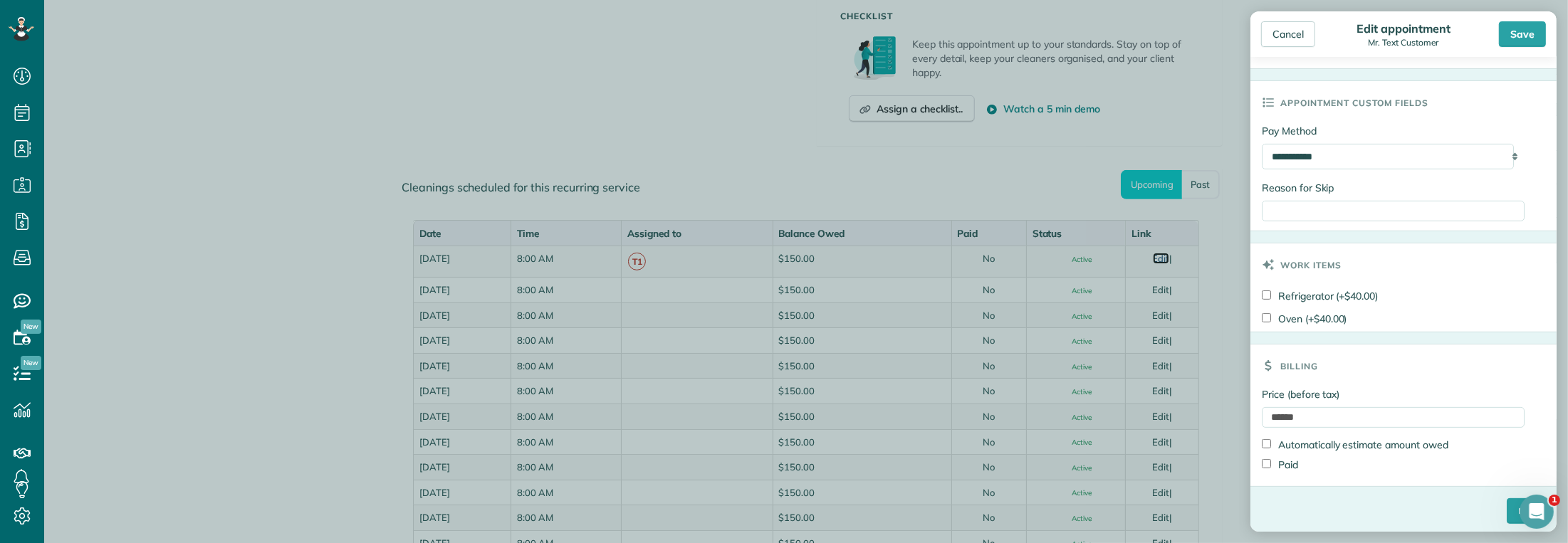
click at [1219, 104] on body "Dashboard Scheduling Calendar View List View Dispatch View - Weekly scheduling …" at bounding box center [784, 272] width 1568 height 543
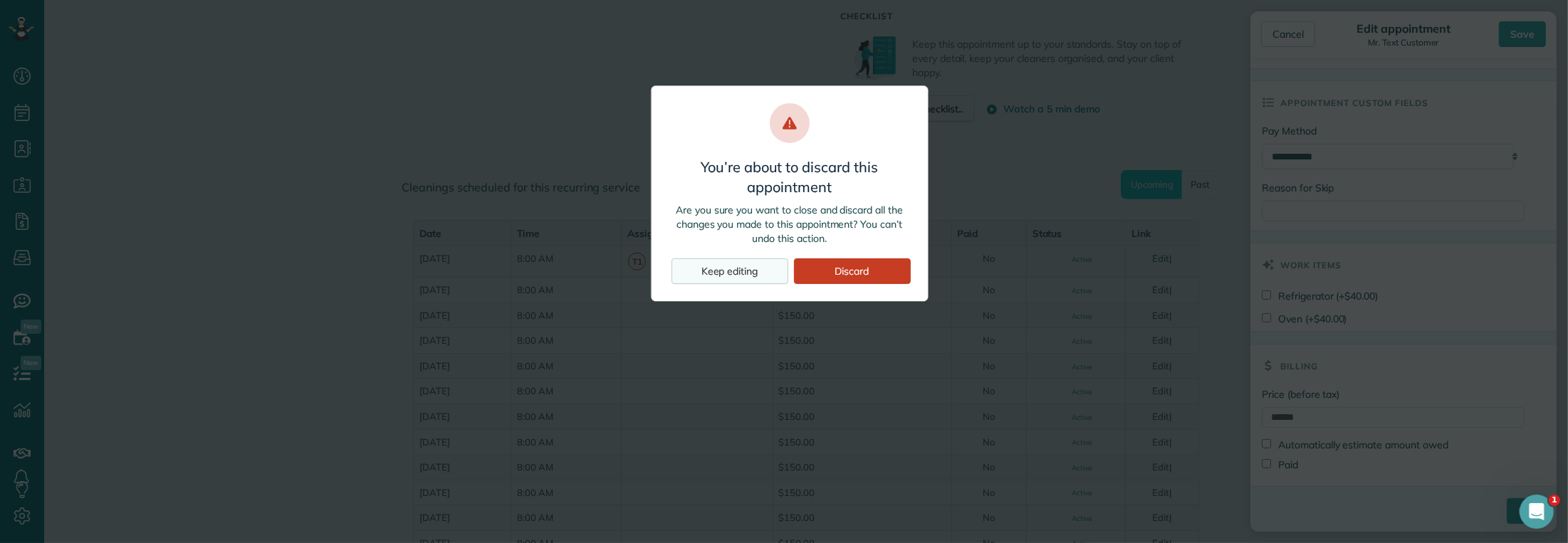
click at [753, 281] on div "Keep editing" at bounding box center [730, 271] width 117 height 26
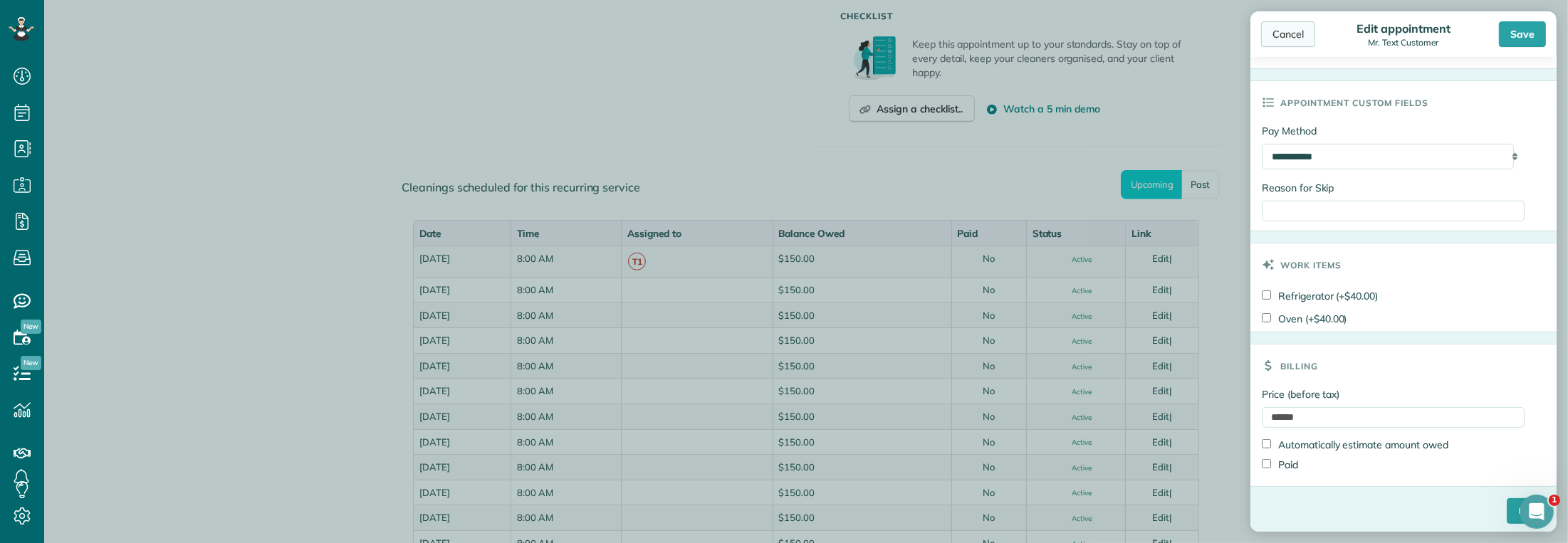
click at [1300, 33] on div "Cancel" at bounding box center [1288, 33] width 54 height 26
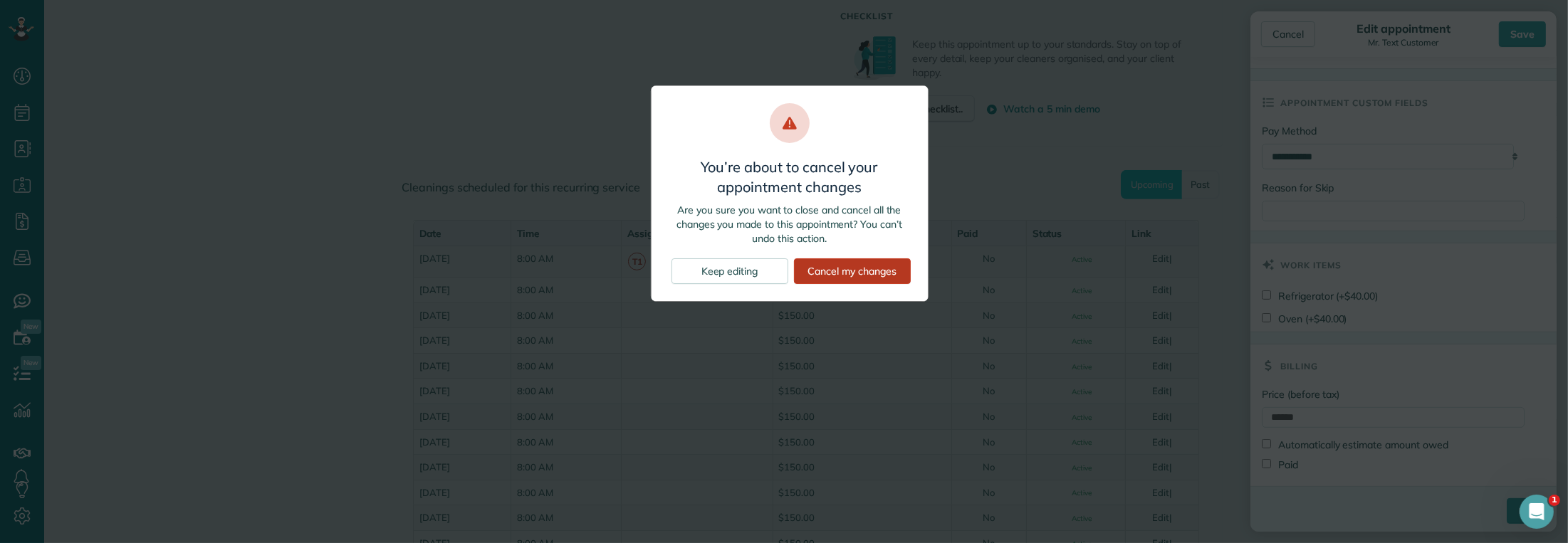
click at [879, 272] on div "Cancel my changes" at bounding box center [853, 271] width 117 height 26
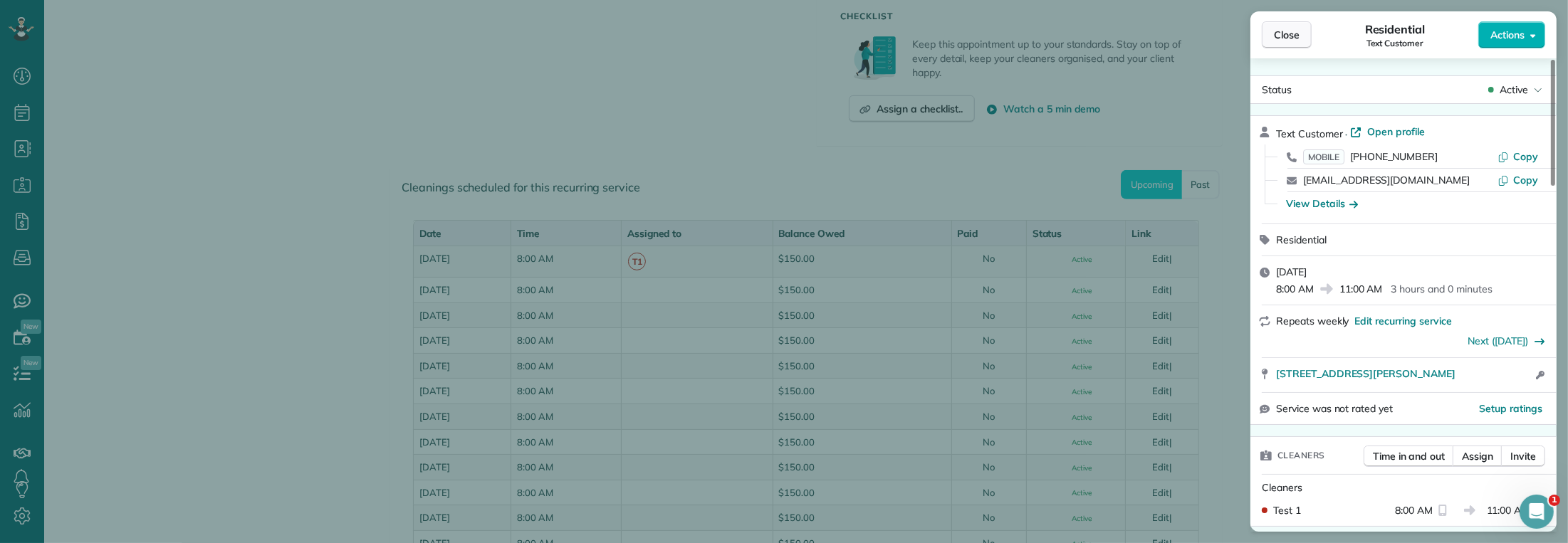
click at [1287, 38] on span "Close" at bounding box center [1287, 34] width 26 height 14
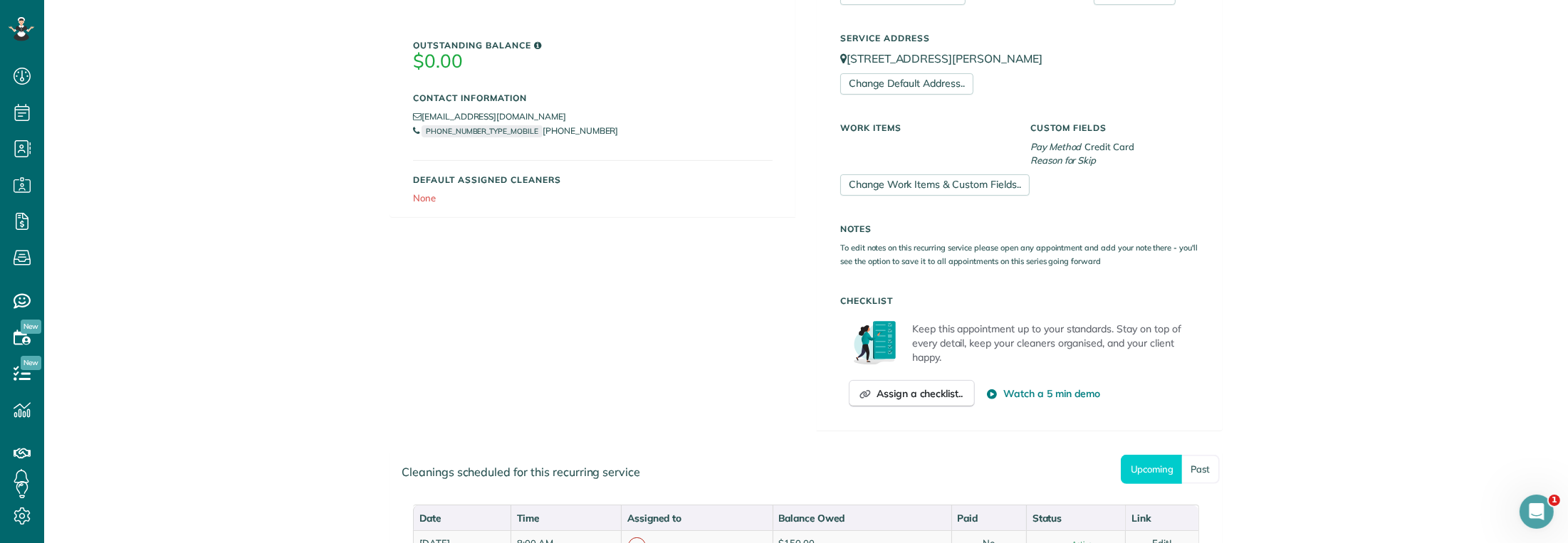
scroll to position [143, 0]
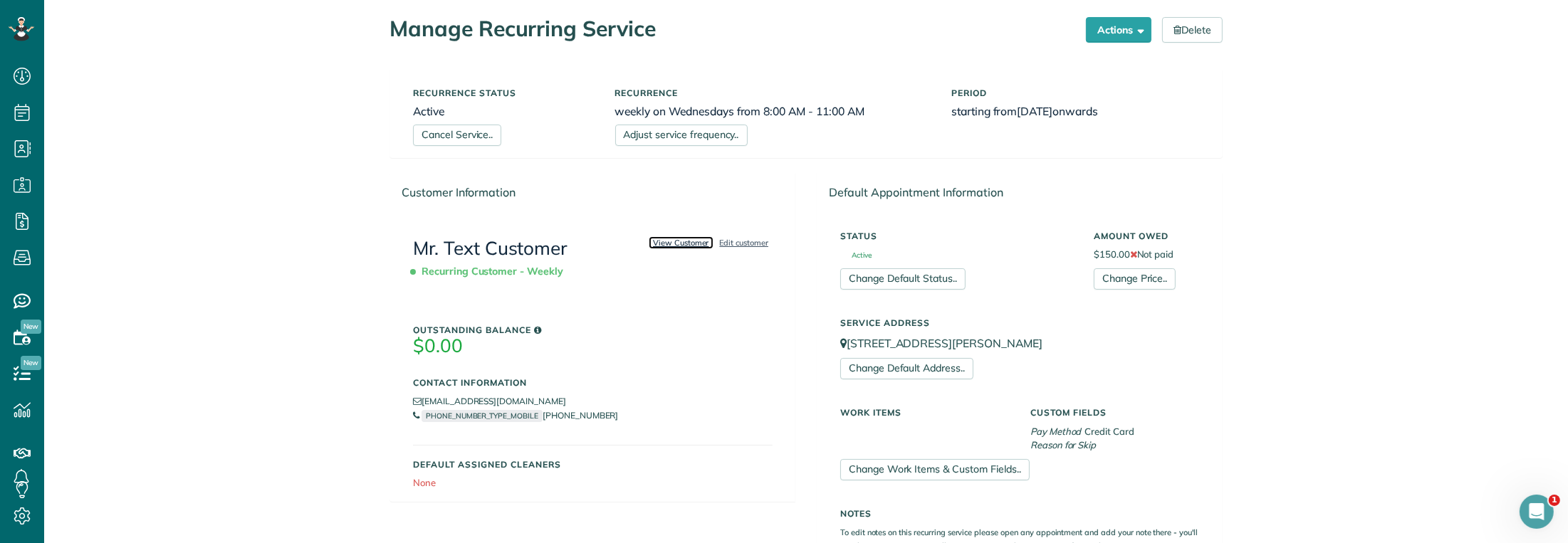
click at [673, 244] on link "View Customer" at bounding box center [681, 242] width 65 height 12
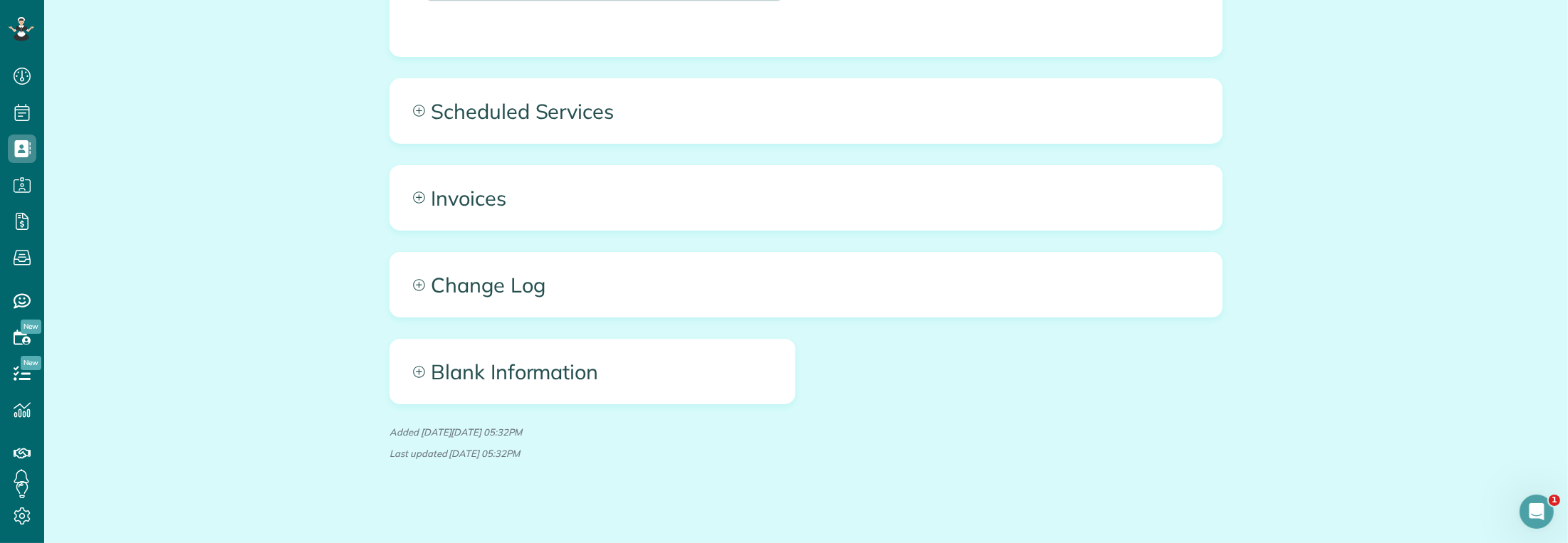
scroll to position [677, 0]
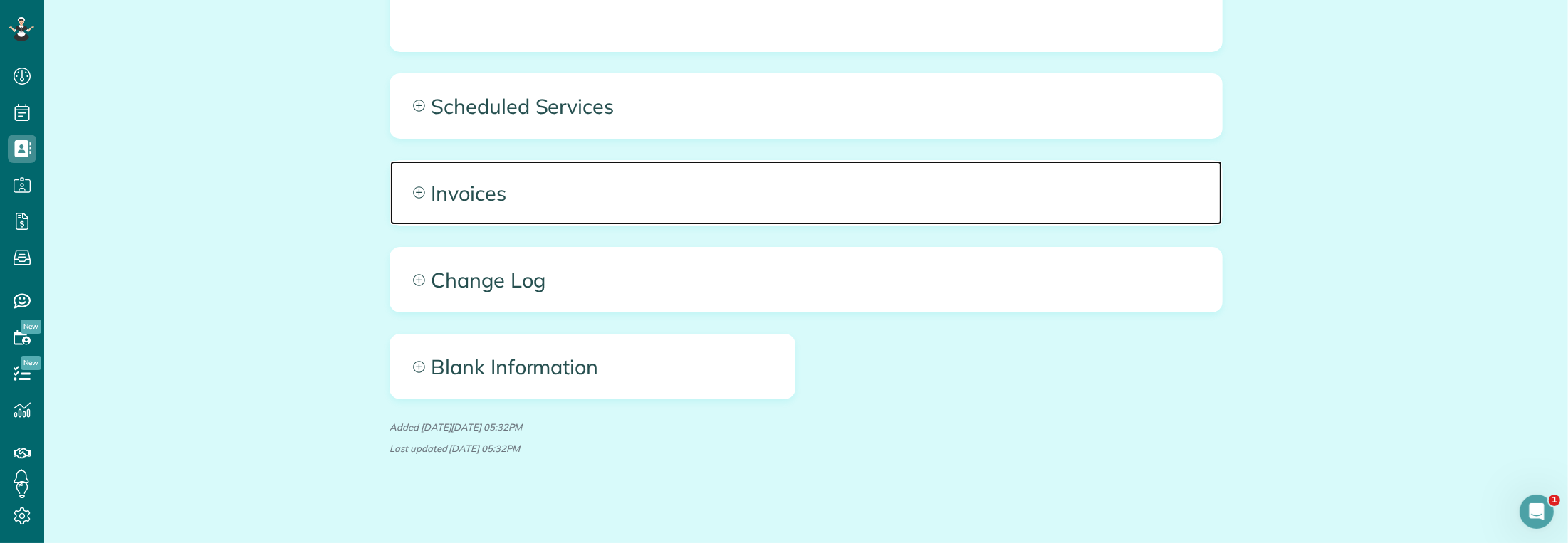
click at [413, 191] on icon at bounding box center [419, 193] width 11 height 11
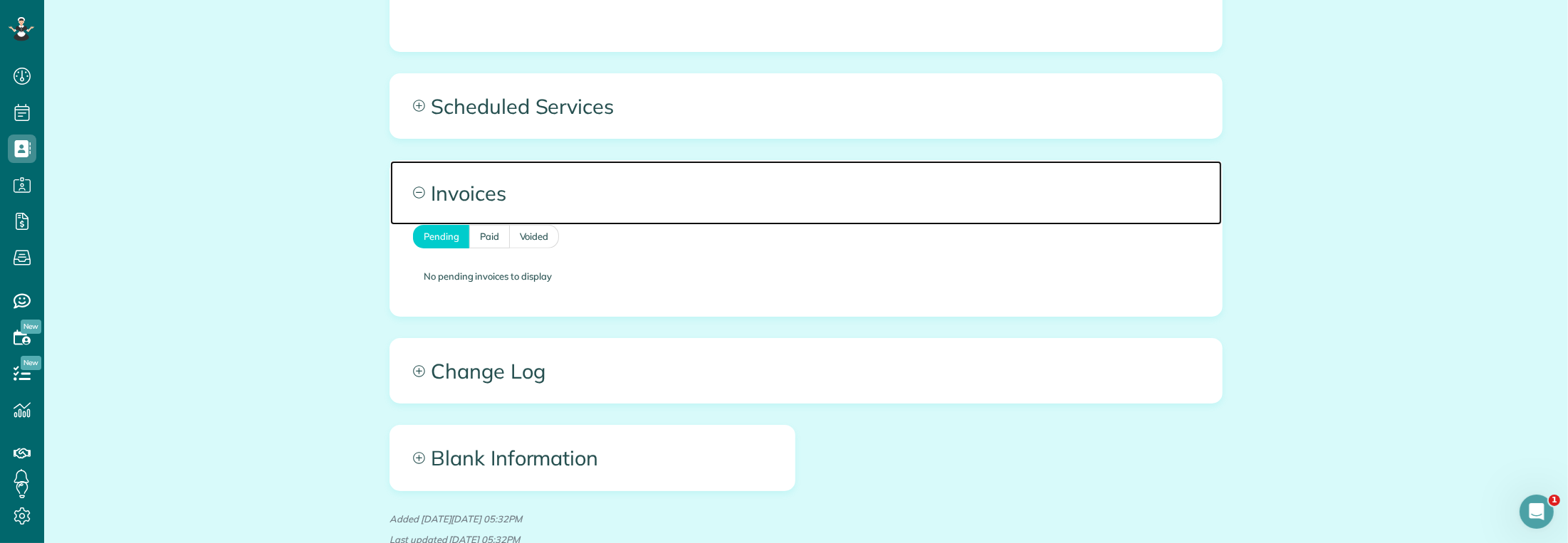
click at [413, 191] on icon at bounding box center [419, 192] width 12 height 12
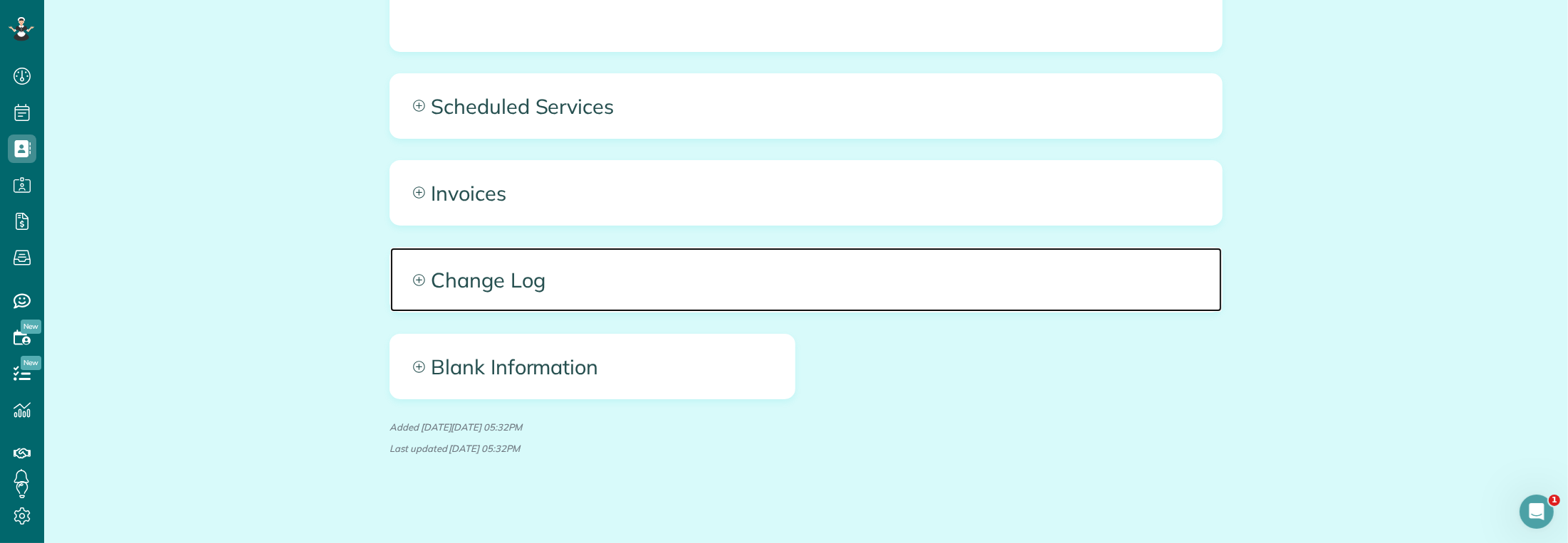
click at [419, 269] on span "Change Log" at bounding box center [806, 279] width 832 height 64
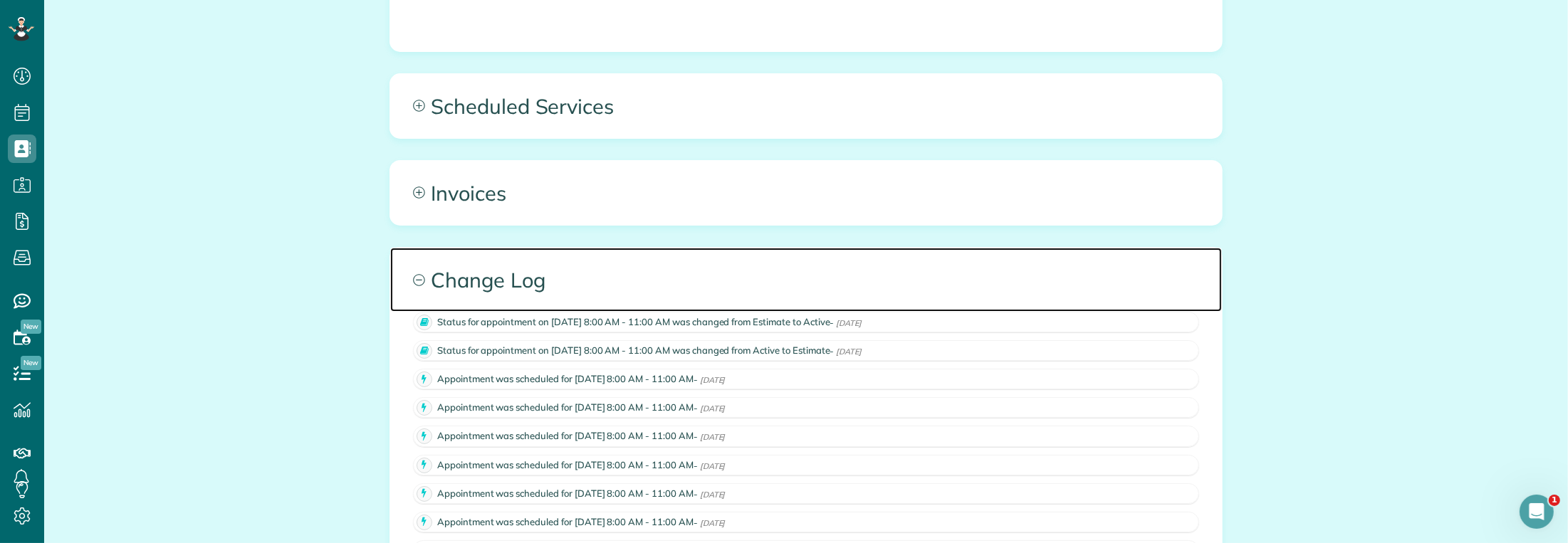
click at [413, 275] on icon at bounding box center [419, 280] width 12 height 12
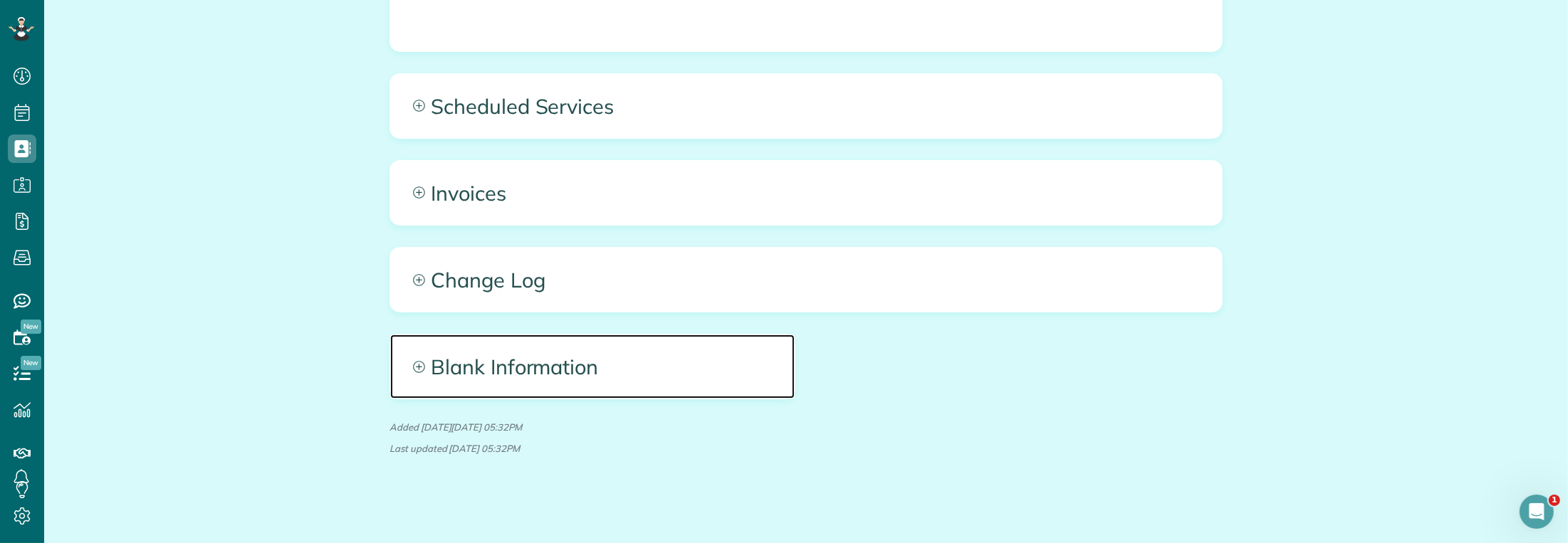
click at [416, 362] on icon at bounding box center [419, 367] width 12 height 12
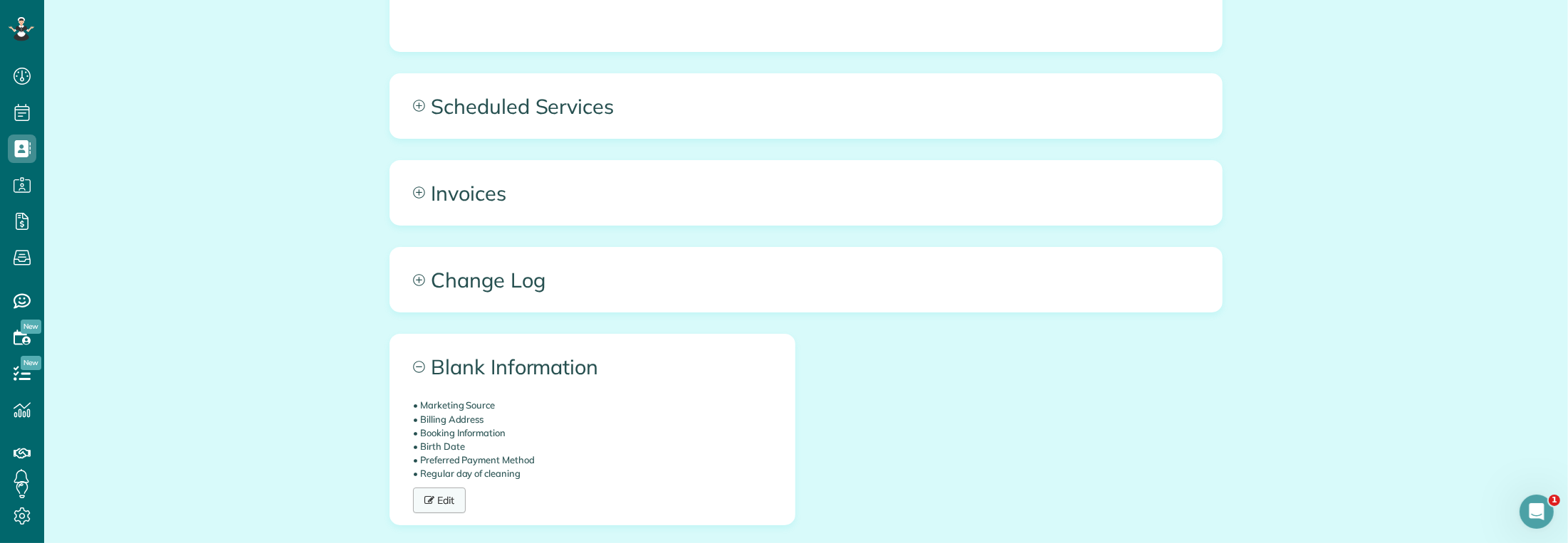
click at [439, 504] on link "Edit" at bounding box center [439, 500] width 52 height 26
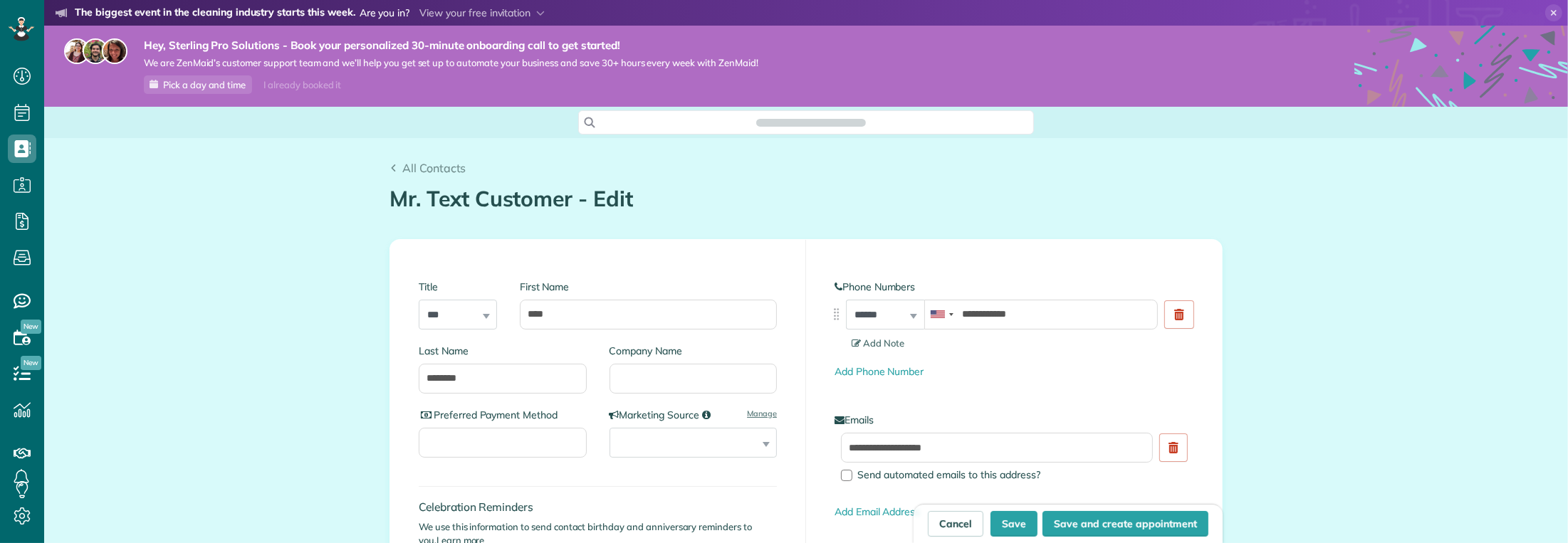
scroll to position [6, 6]
type input "**********"
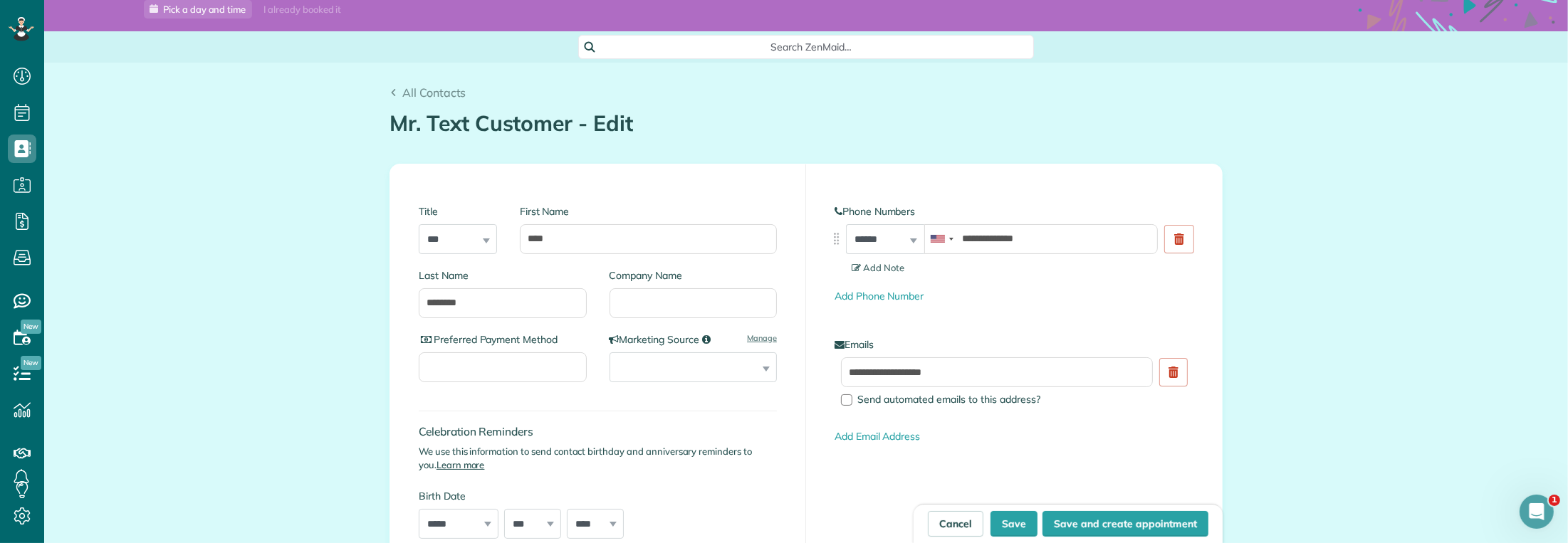
scroll to position [66, 0]
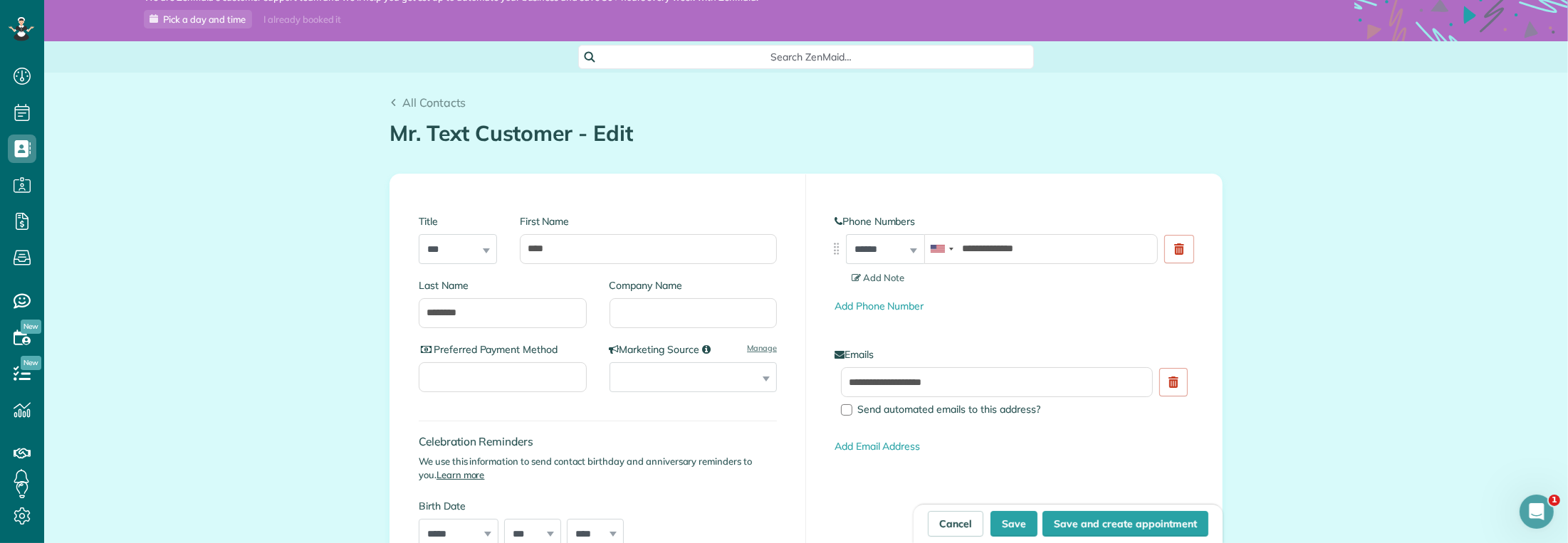
click at [764, 378] on div "**********" at bounding box center [694, 377] width 168 height 30
click at [756, 378] on select "**********" at bounding box center [694, 377] width 168 height 30
